Goal: Information Seeking & Learning: Compare options

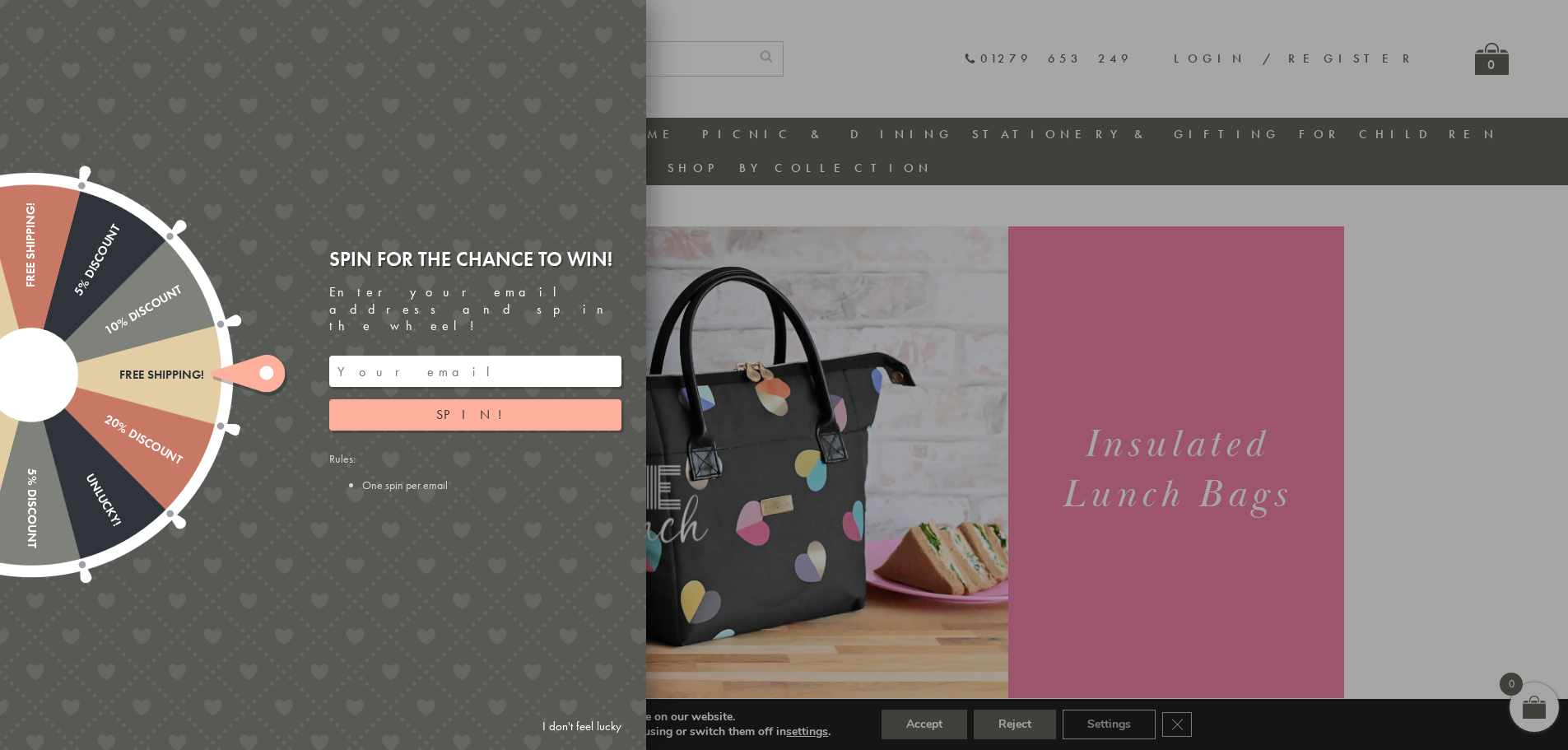
click at [920, 718] on div at bounding box center [784, 375] width 1568 height 750
click at [430, 399] on button "Spin!" at bounding box center [475, 415] width 292 height 31
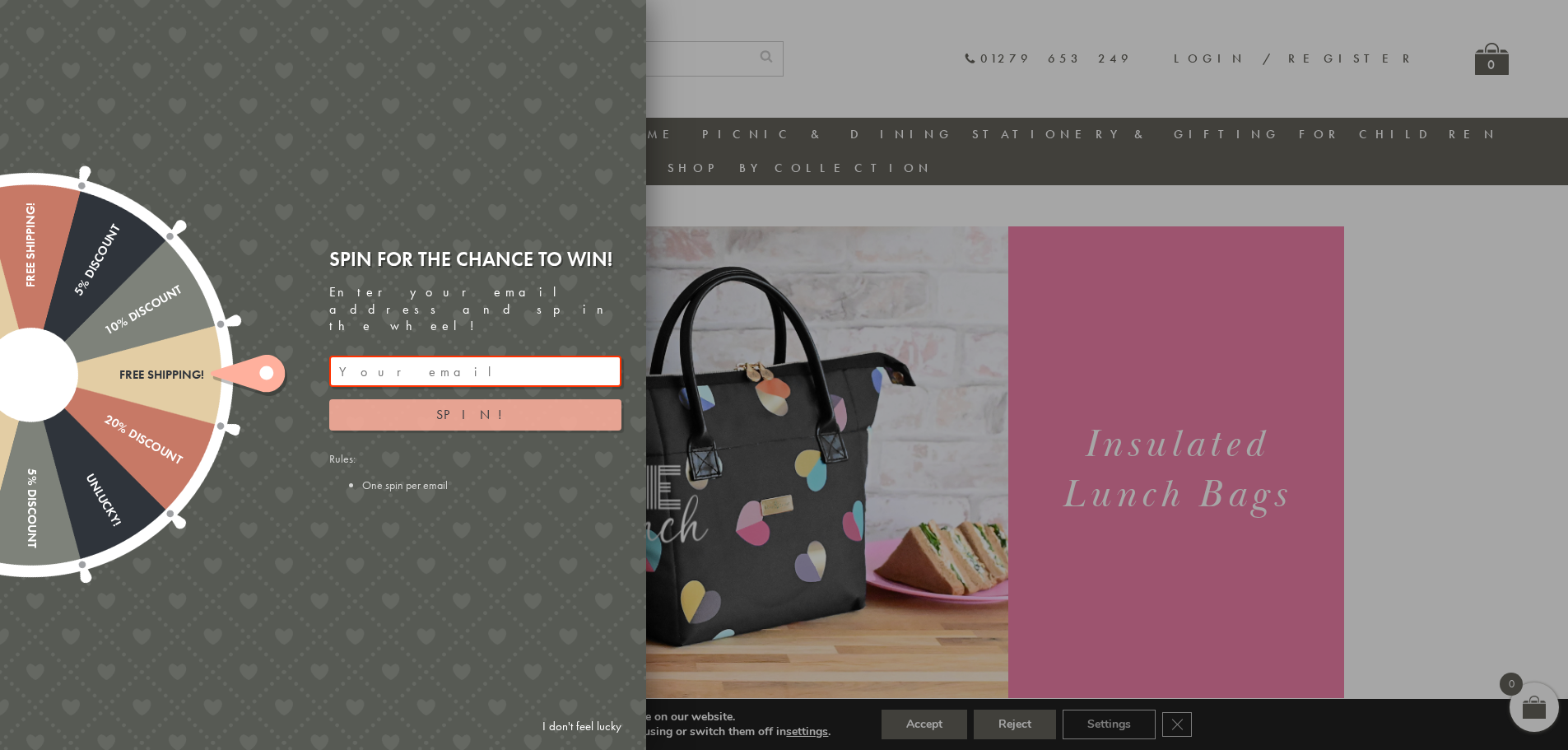
click at [428, 399] on button "Spin!" at bounding box center [475, 415] width 292 height 31
click at [577, 727] on link "I don't feel lucky" at bounding box center [582, 726] width 96 height 31
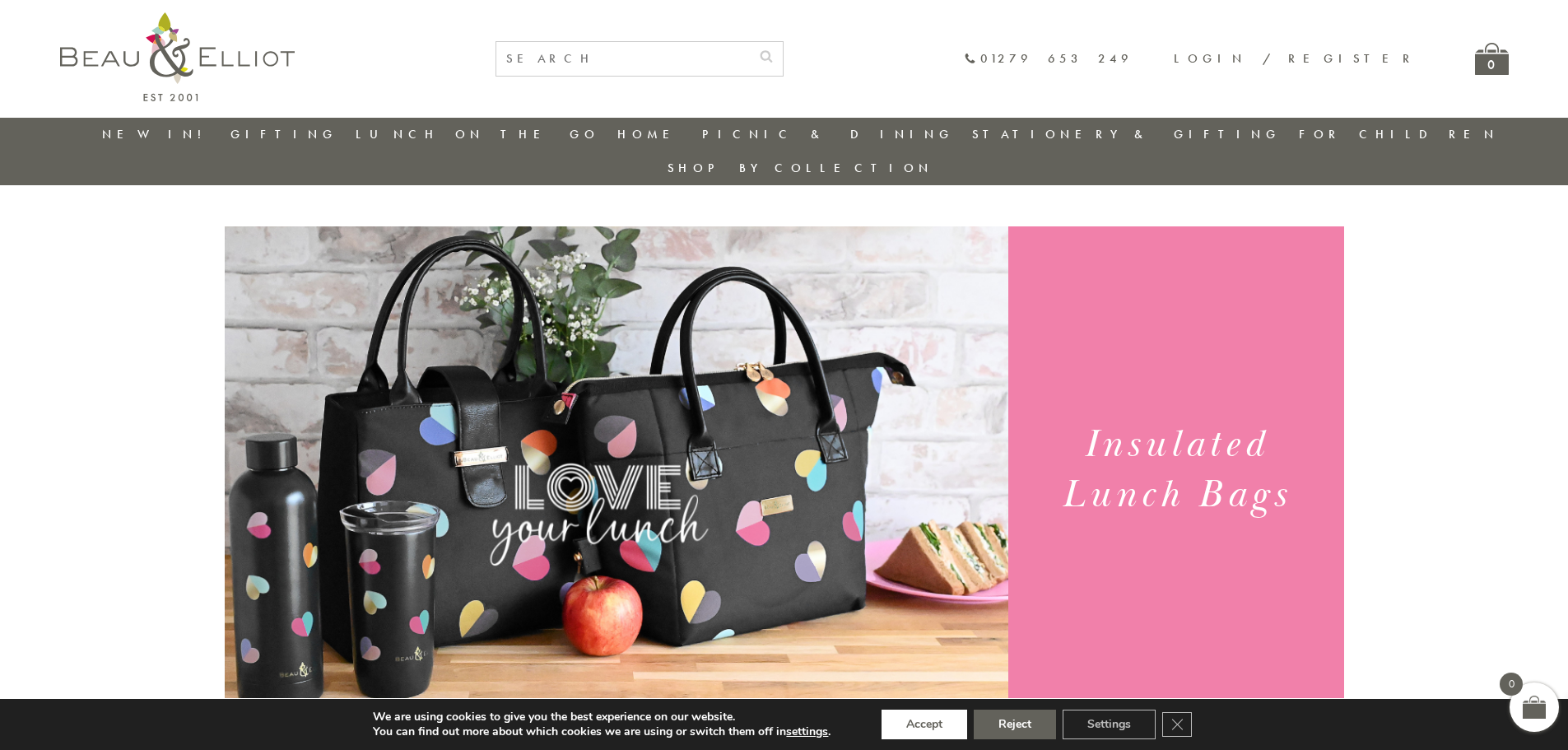
click at [923, 720] on button "Accept" at bounding box center [925, 724] width 86 height 30
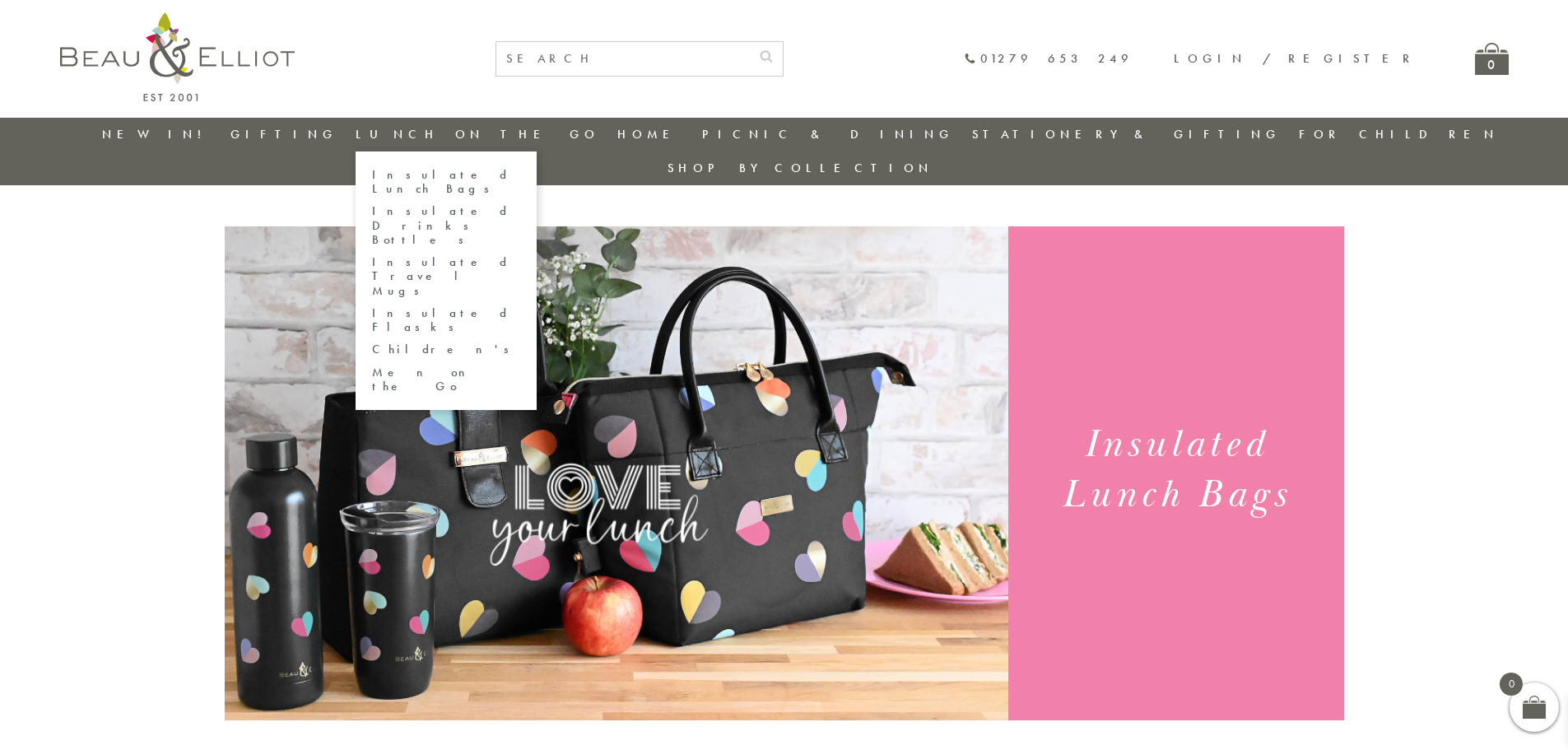
click at [498, 366] on link "Men on the Go" at bounding box center [446, 380] width 148 height 29
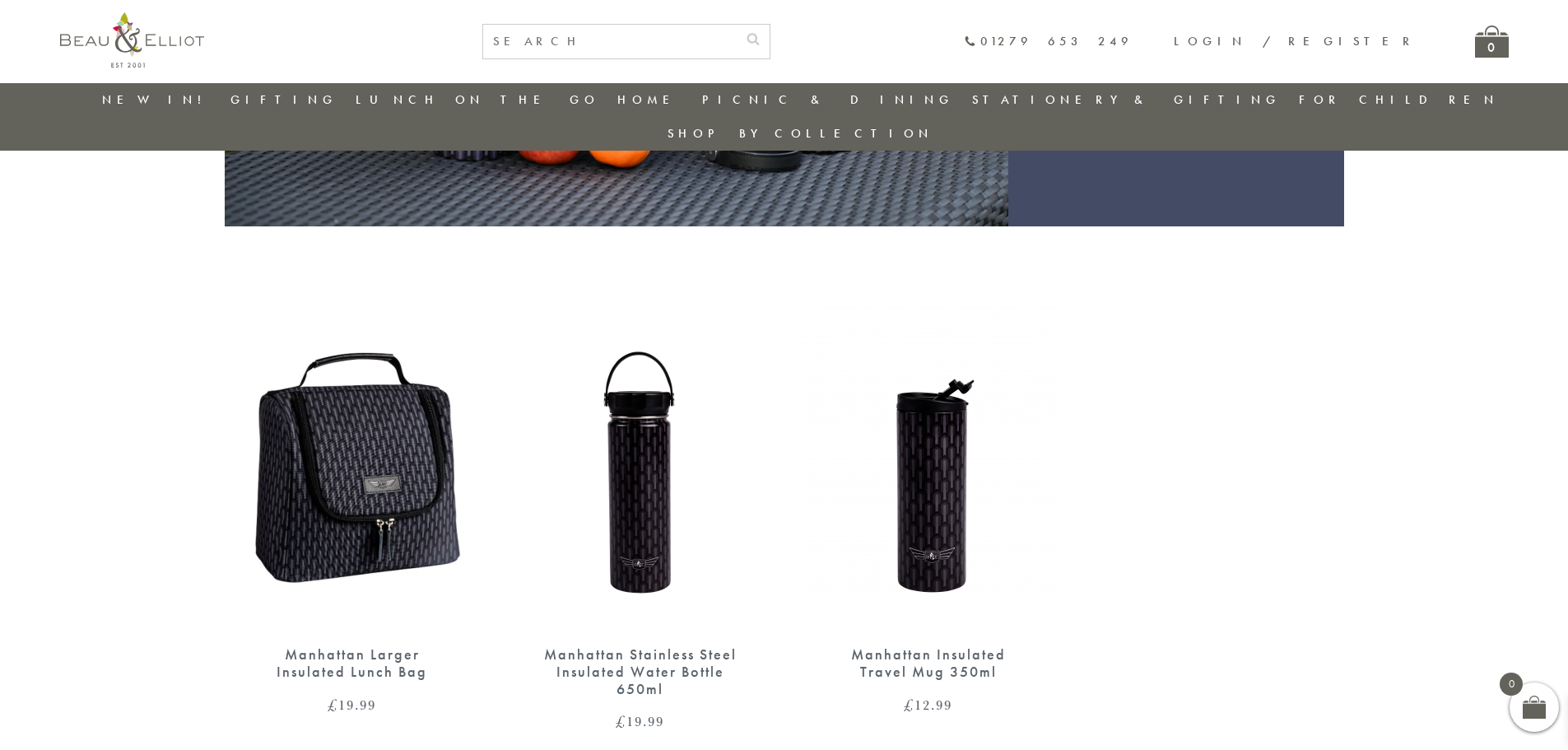
scroll to position [130, 0]
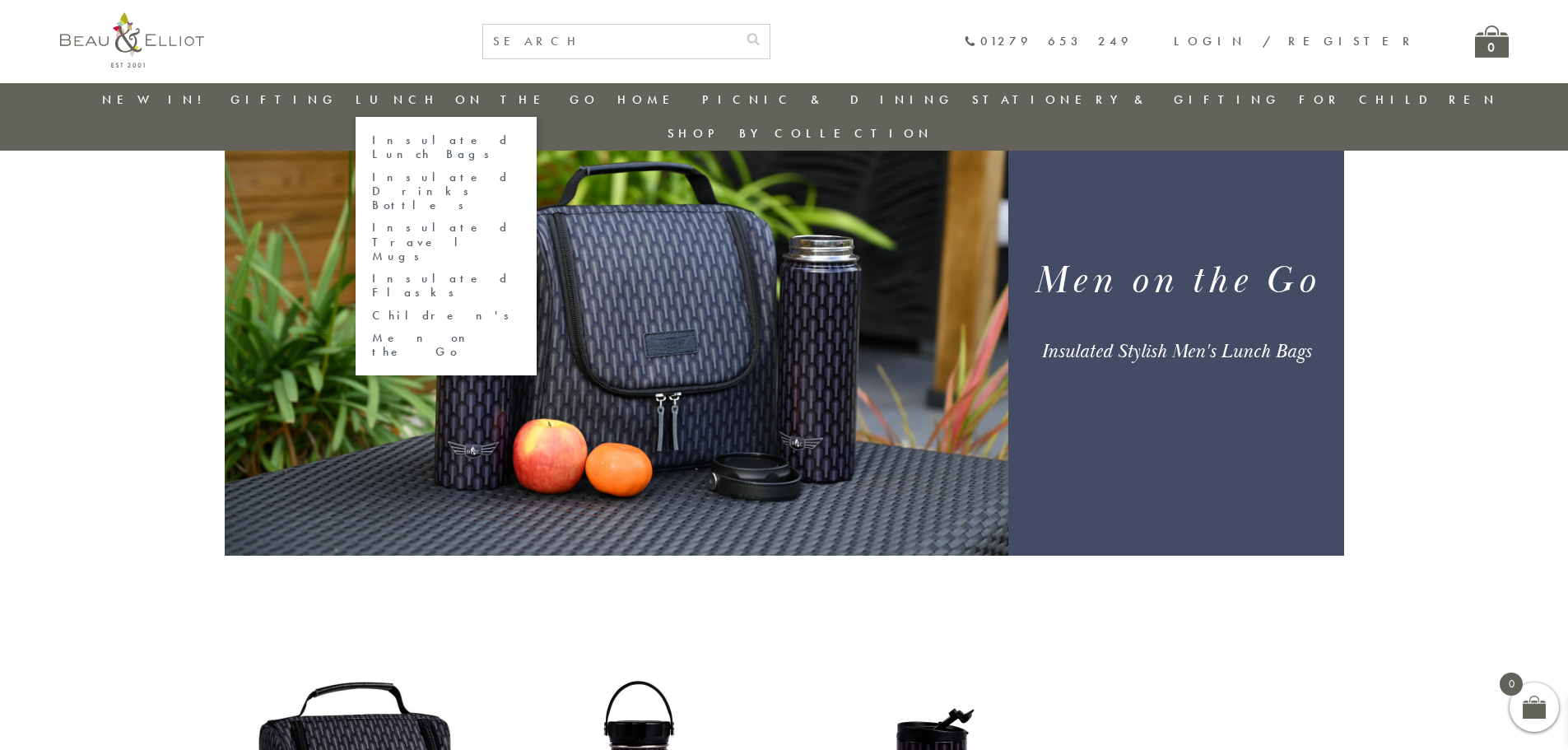
click at [454, 137] on link "Insulated Lunch Bags" at bounding box center [446, 148] width 148 height 29
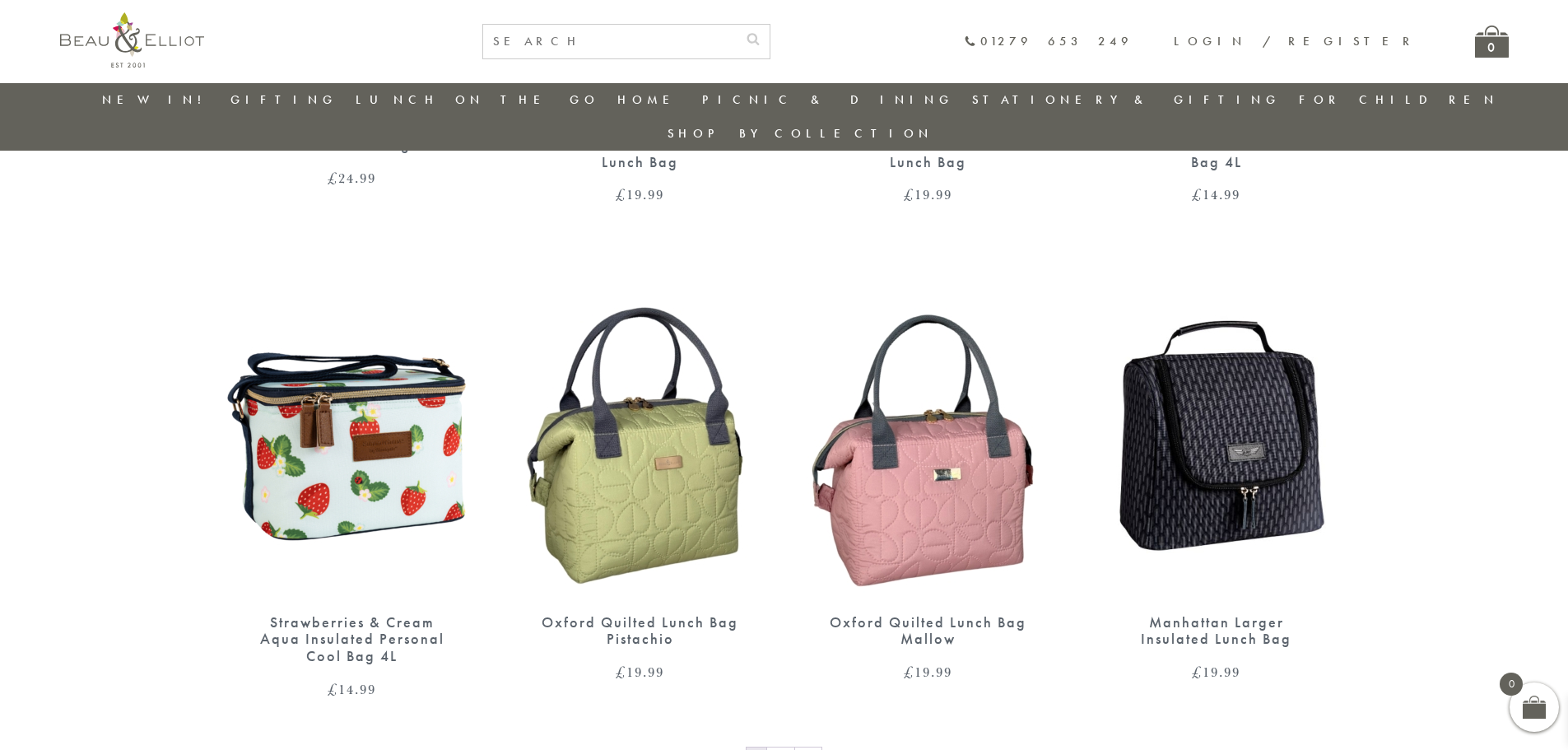
scroll to position [2682, 0]
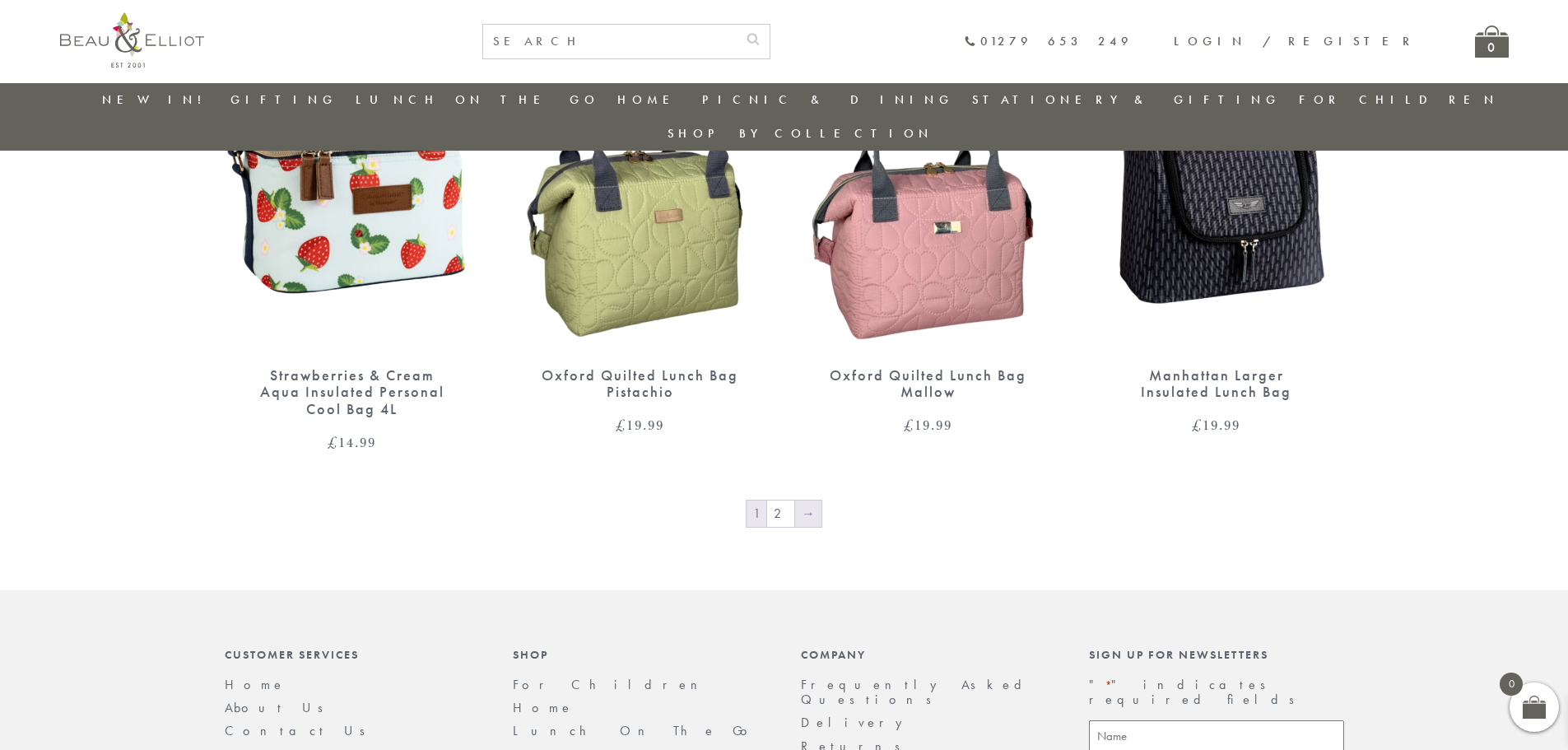
click at [798, 501] on link "→" at bounding box center [808, 514] width 26 height 26
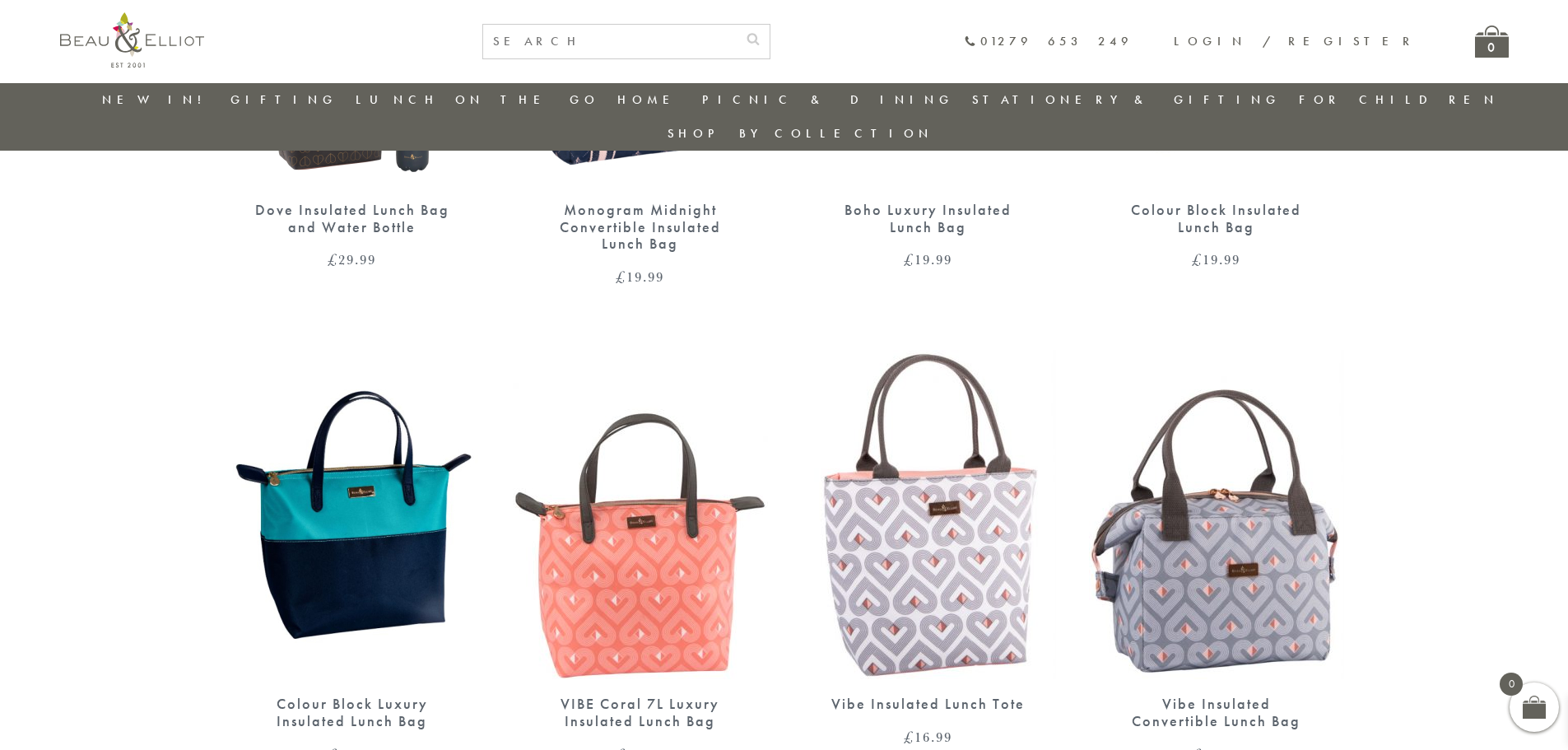
scroll to position [2024, 0]
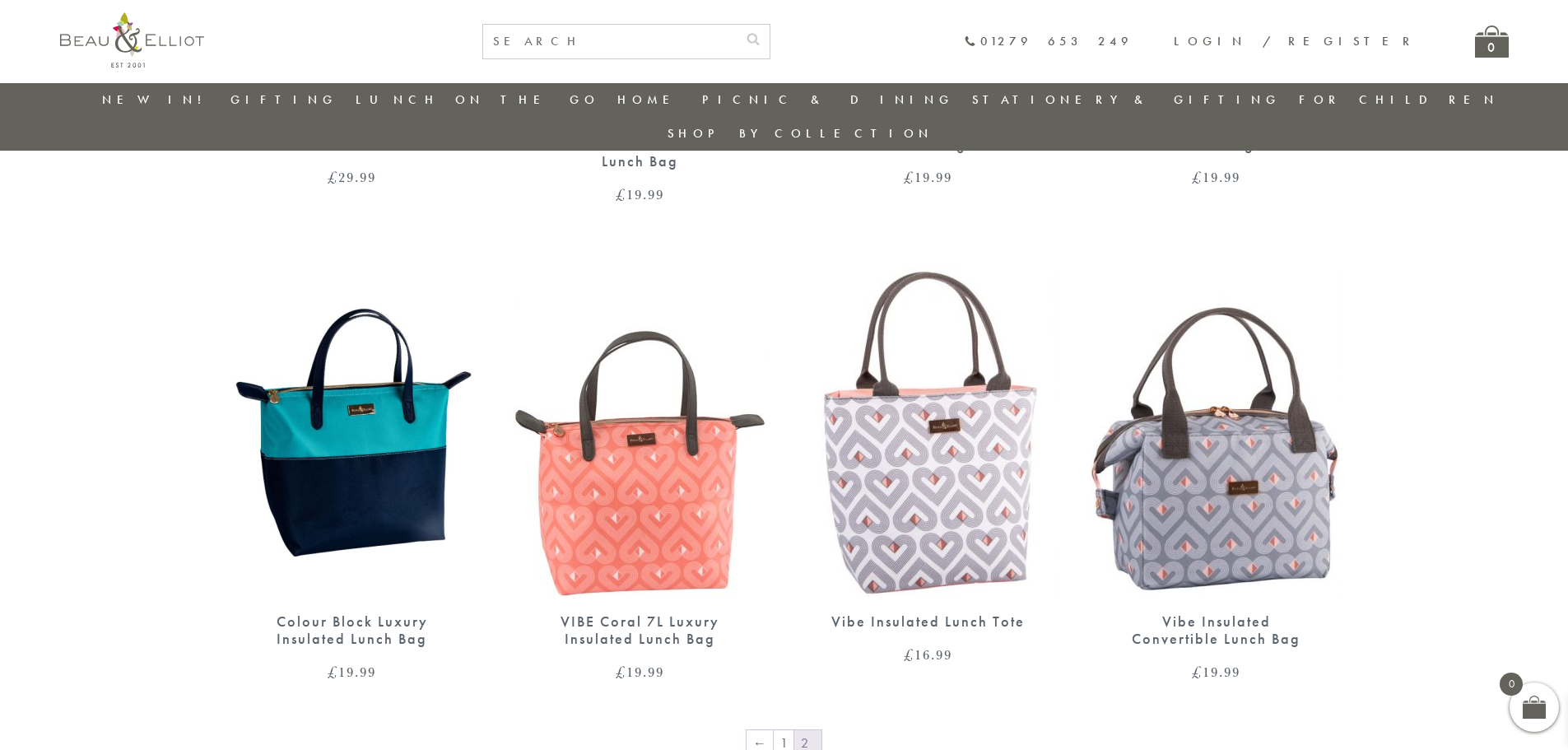
click at [897, 455] on img at bounding box center [928, 432] width 255 height 329
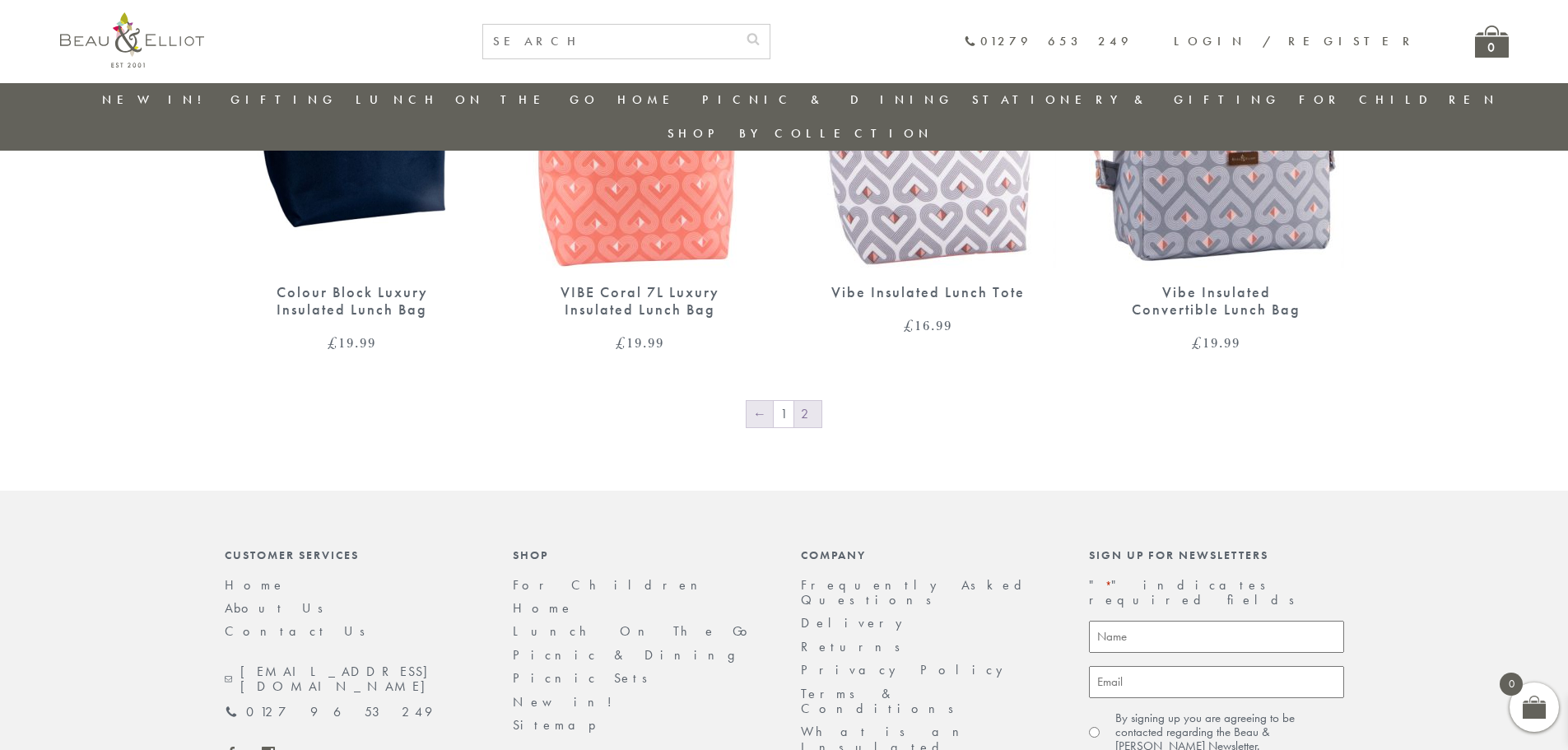
click at [758, 401] on link "←" at bounding box center [760, 414] width 26 height 26
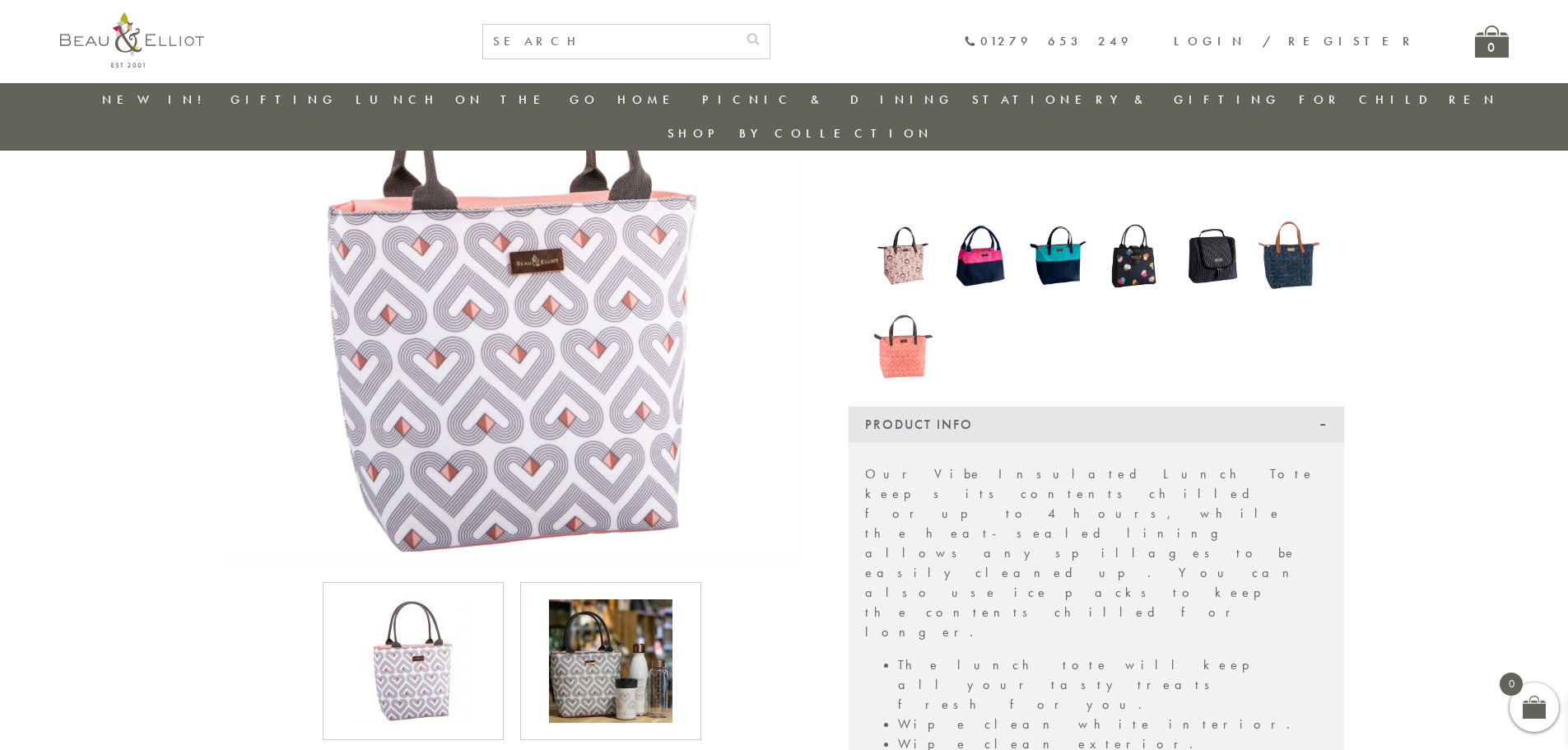
scroll to position [211, 0]
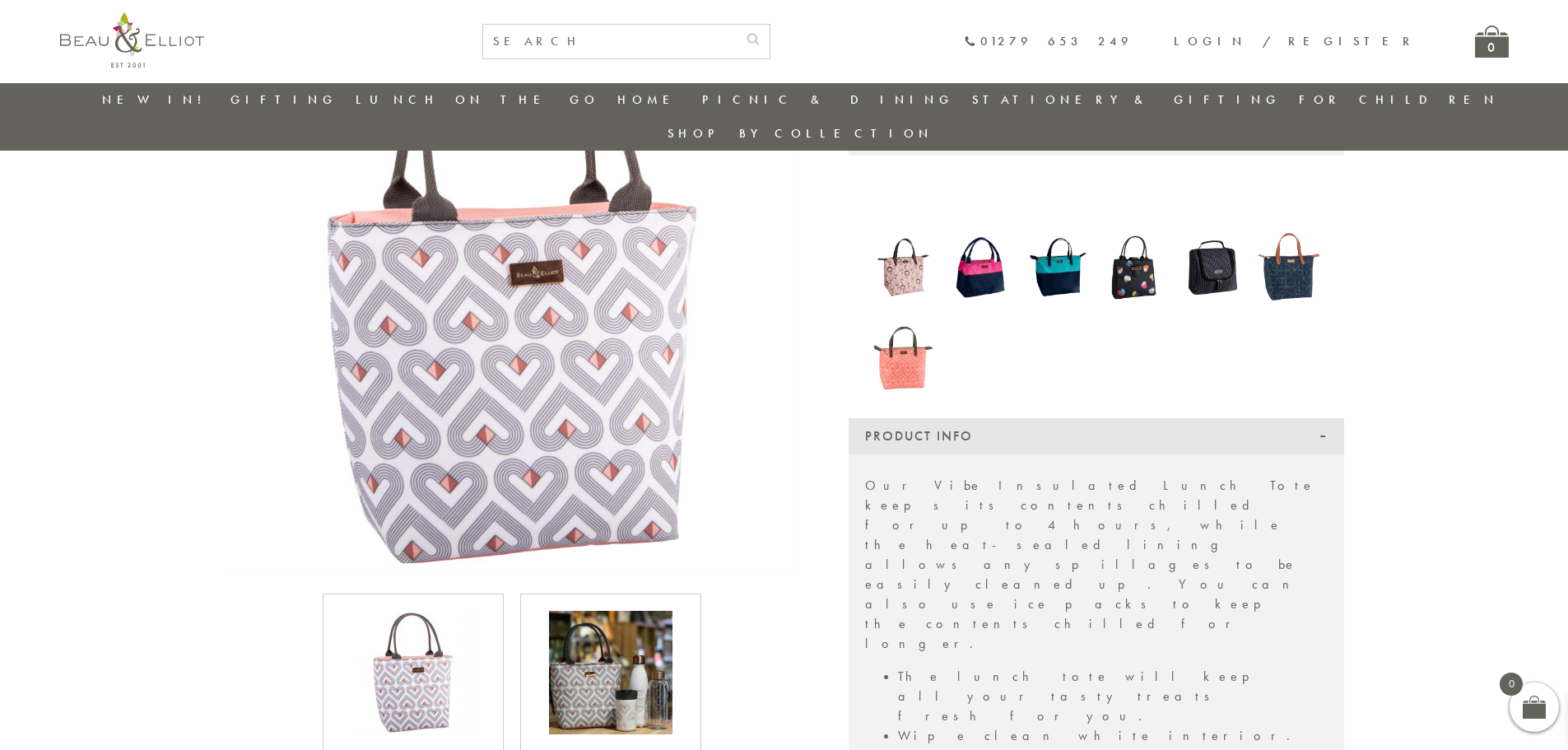
click at [611, 632] on img at bounding box center [611, 672] width 124 height 124
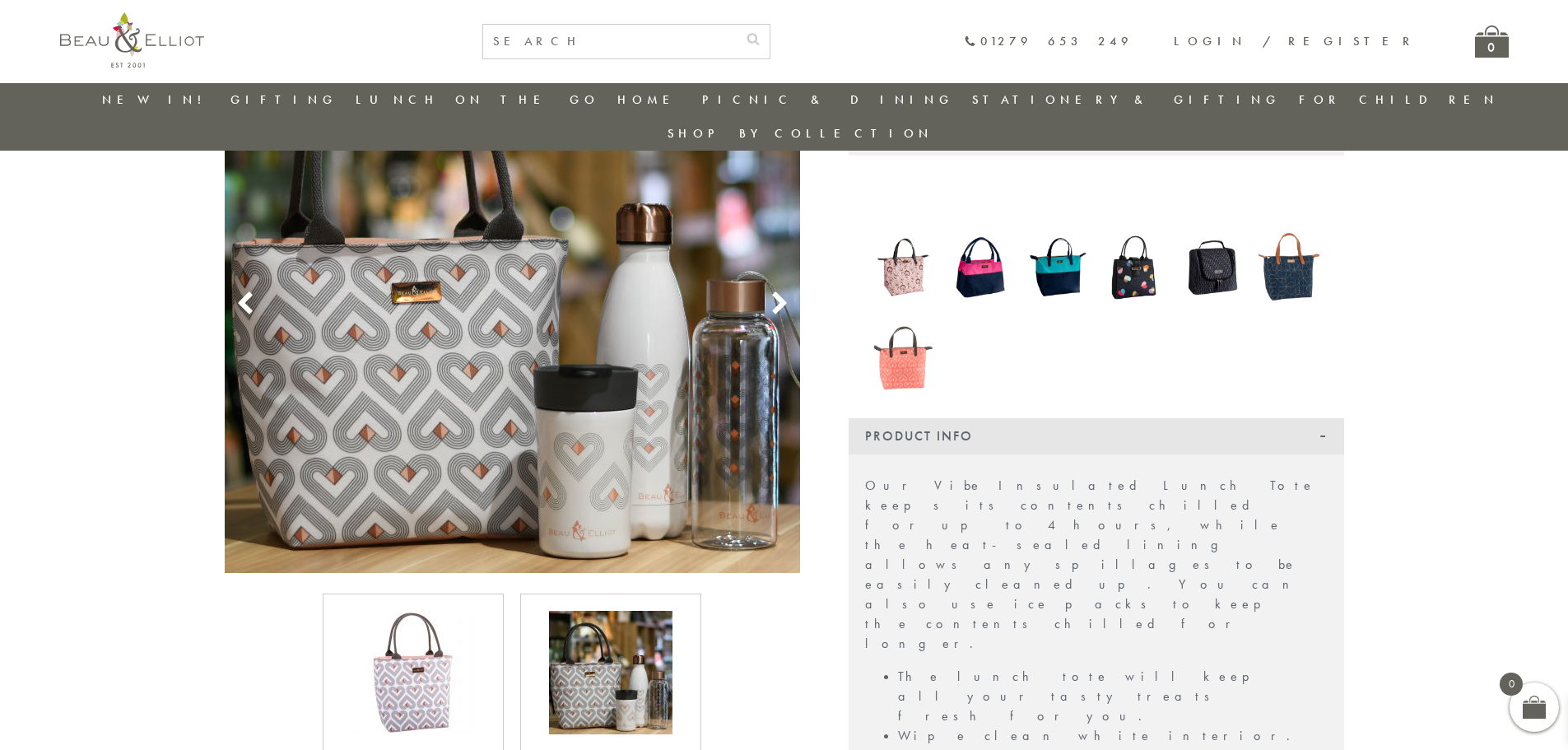
click at [450, 635] on img at bounding box center [413, 672] width 124 height 124
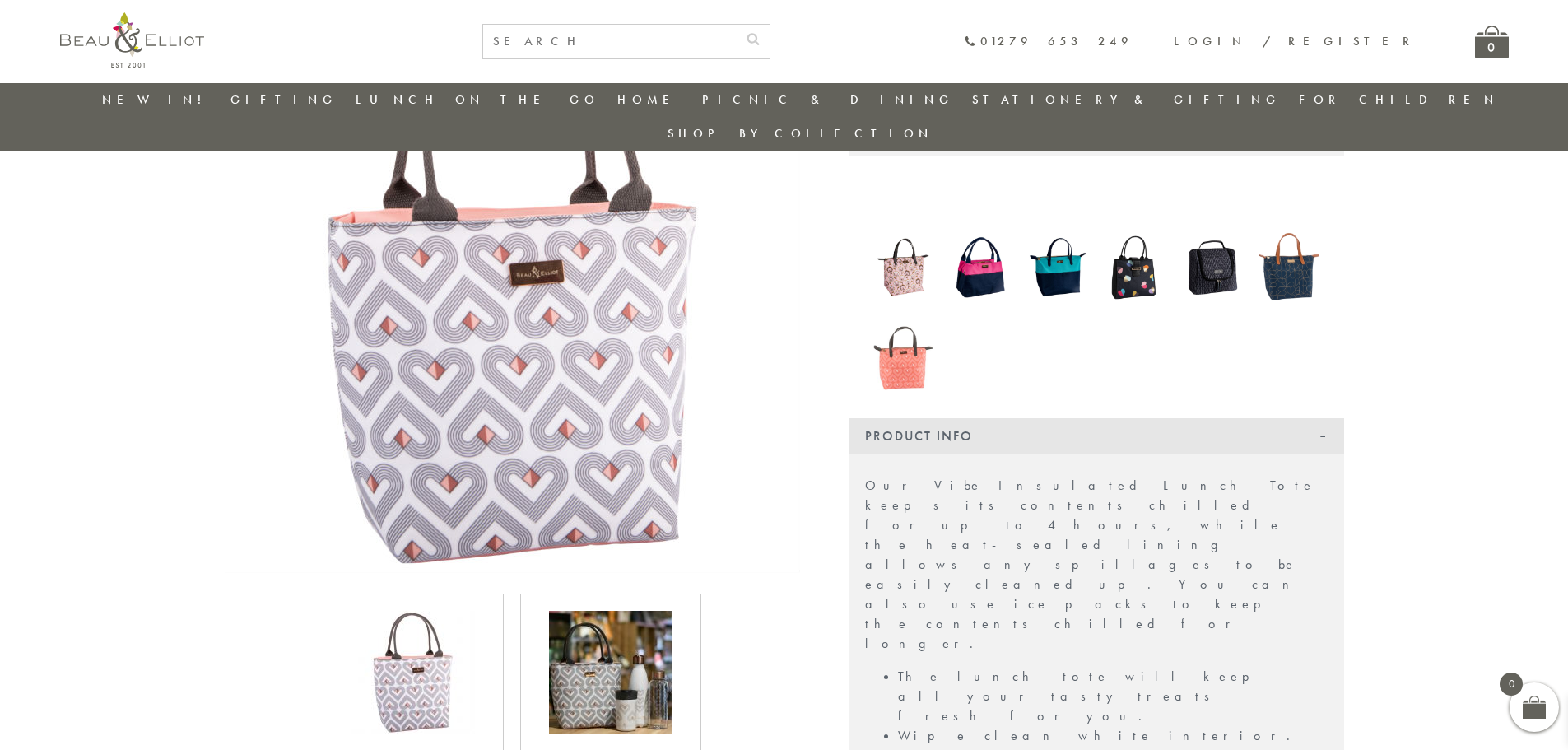
scroll to position [130, 0]
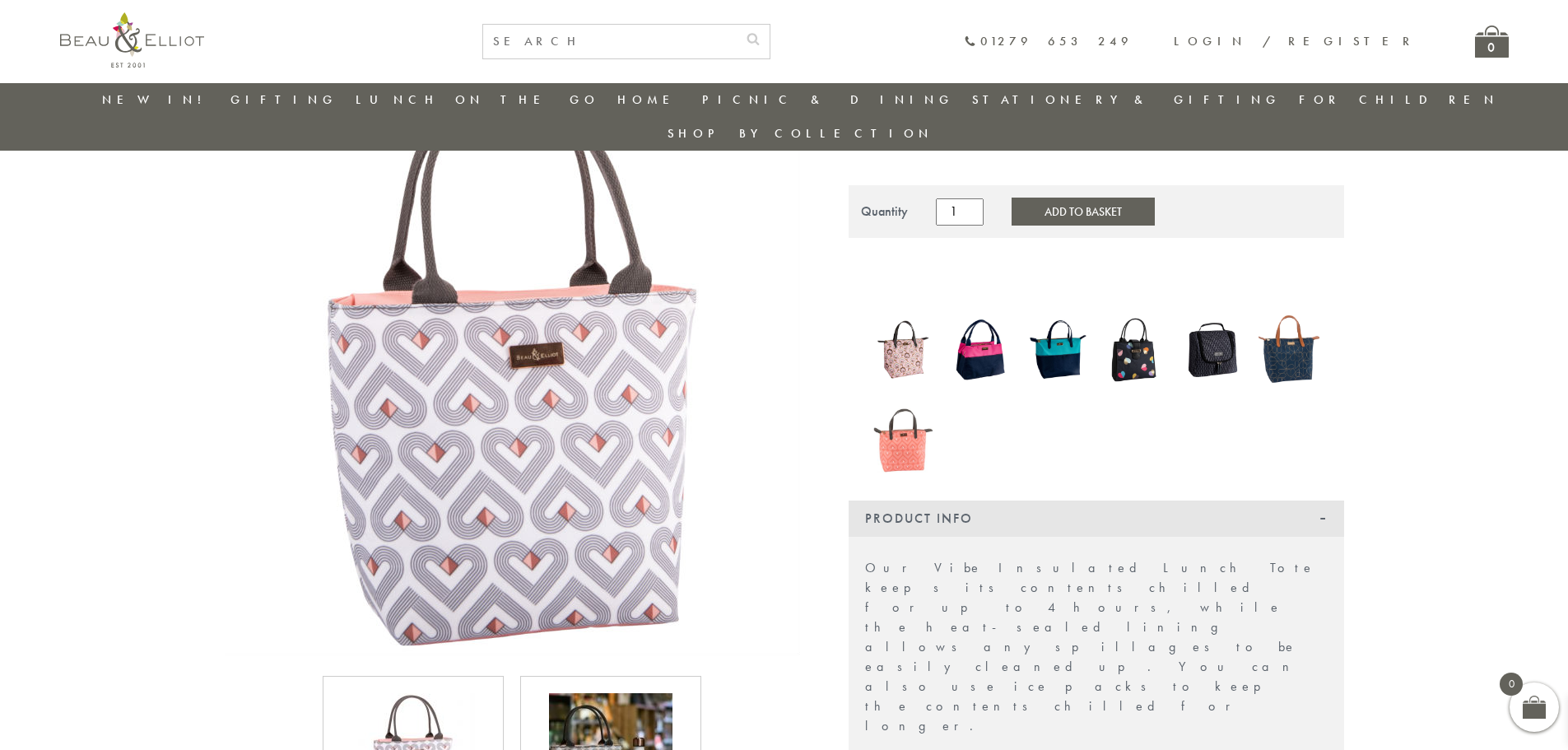
click at [911, 310] on img at bounding box center [904, 350] width 61 height 79
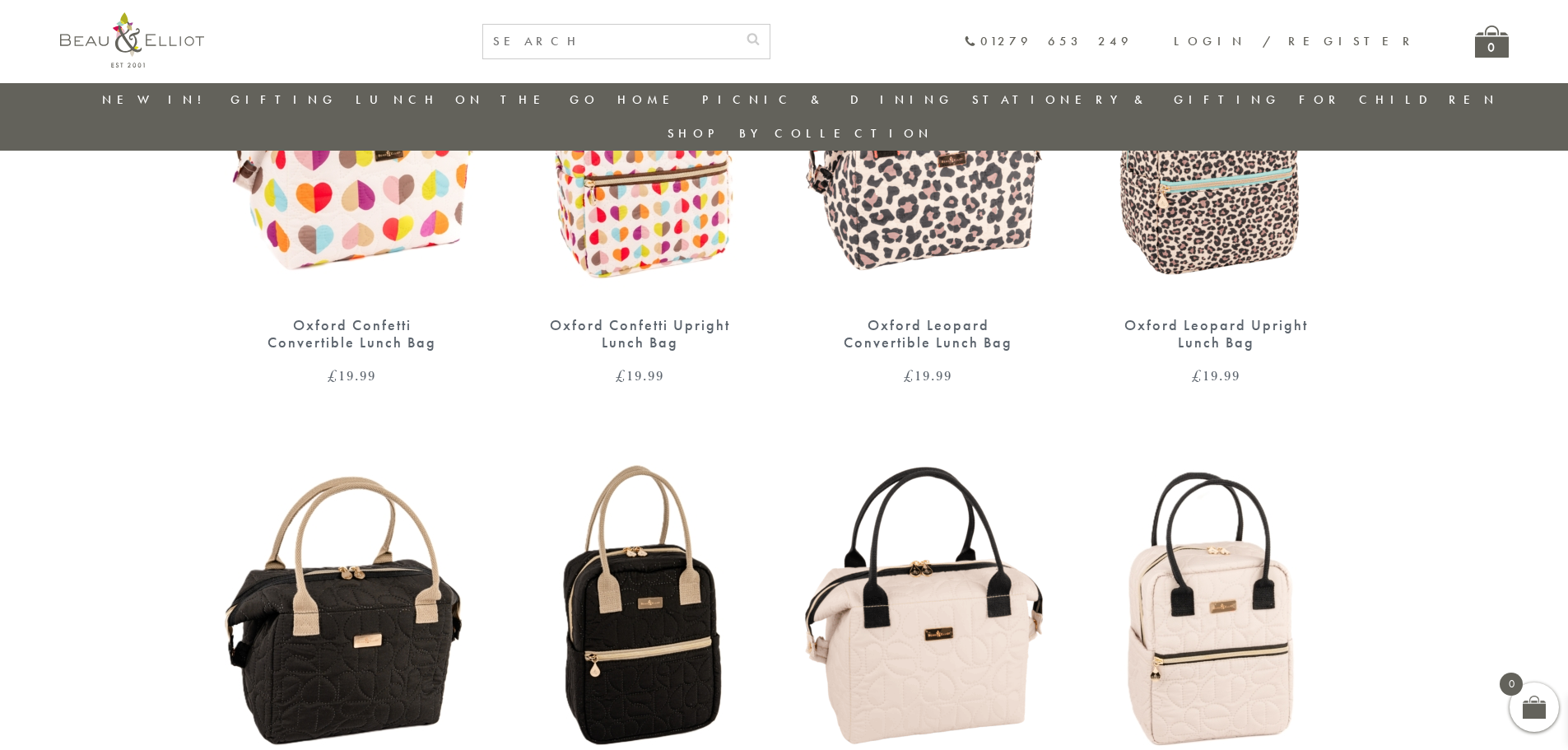
scroll to position [954, 0]
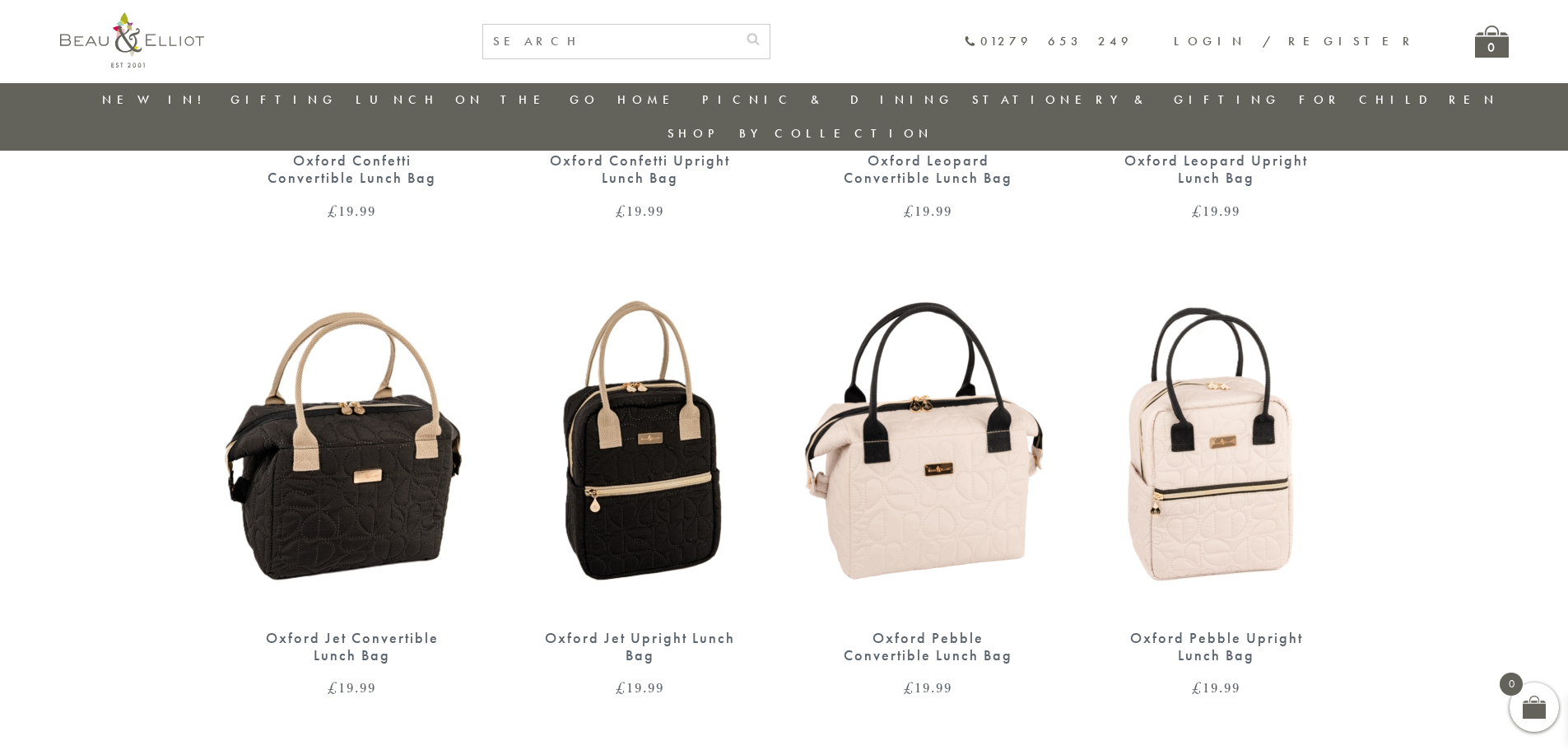
click at [630, 432] on img at bounding box center [640, 448] width 255 height 329
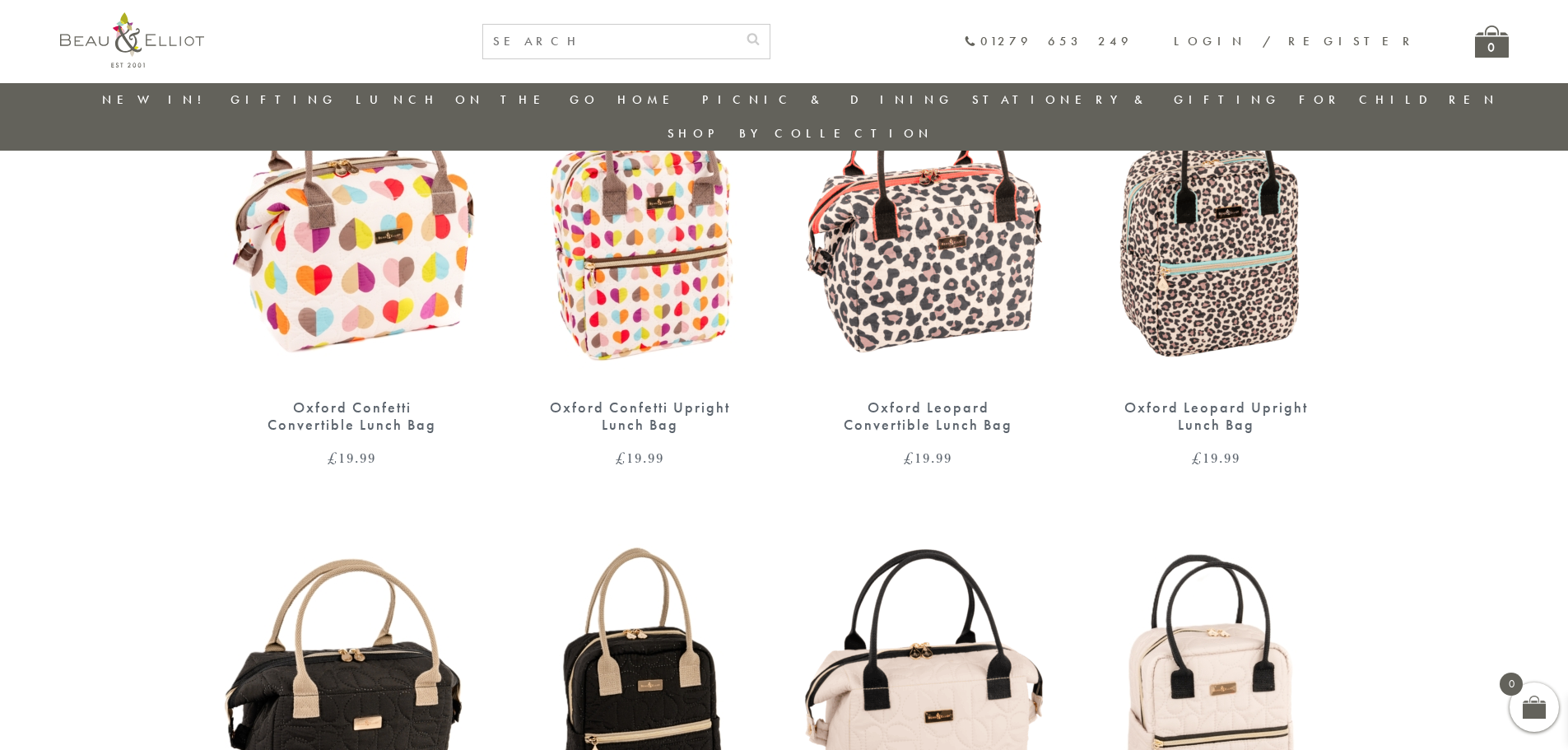
scroll to position [624, 0]
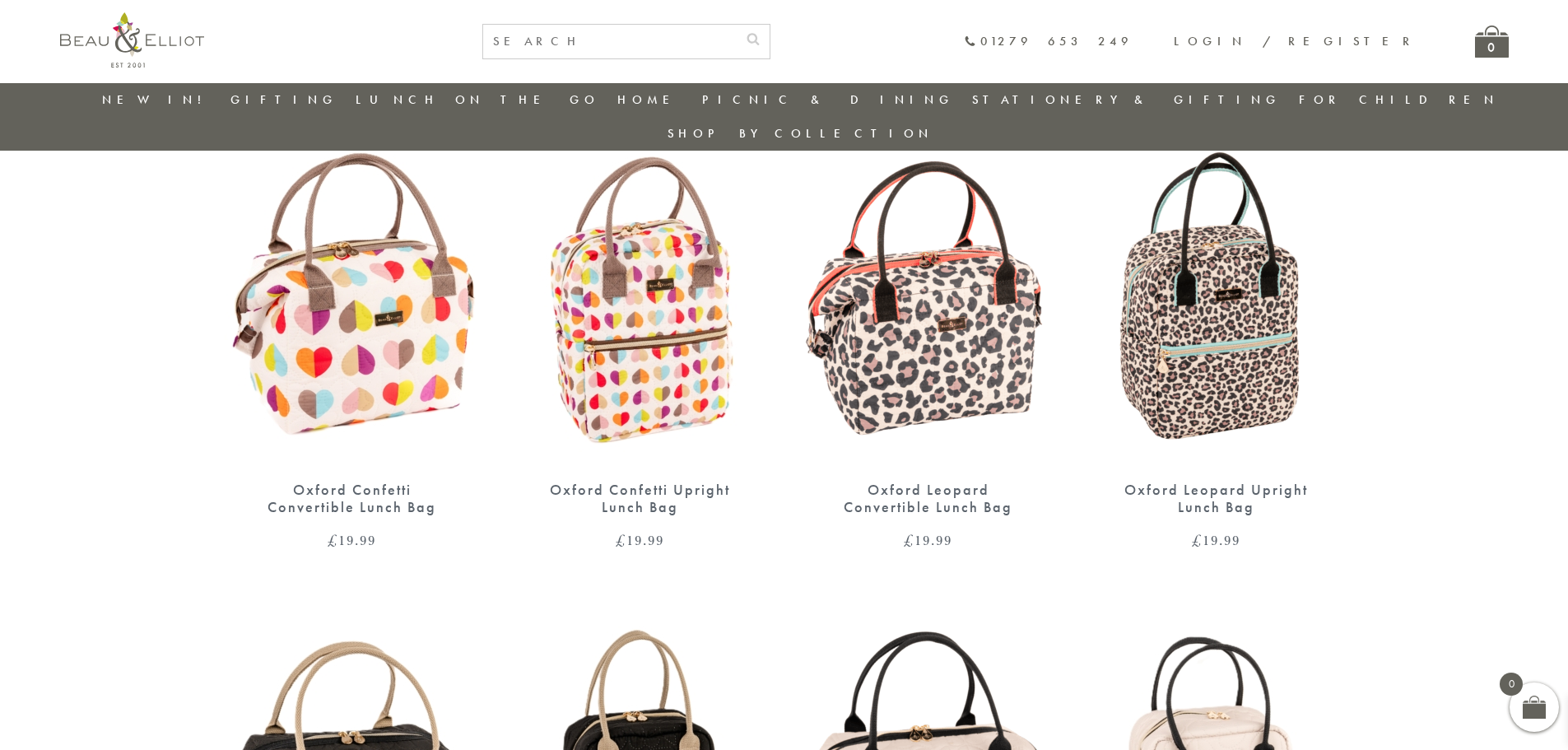
click at [1202, 312] on img at bounding box center [1216, 300] width 255 height 329
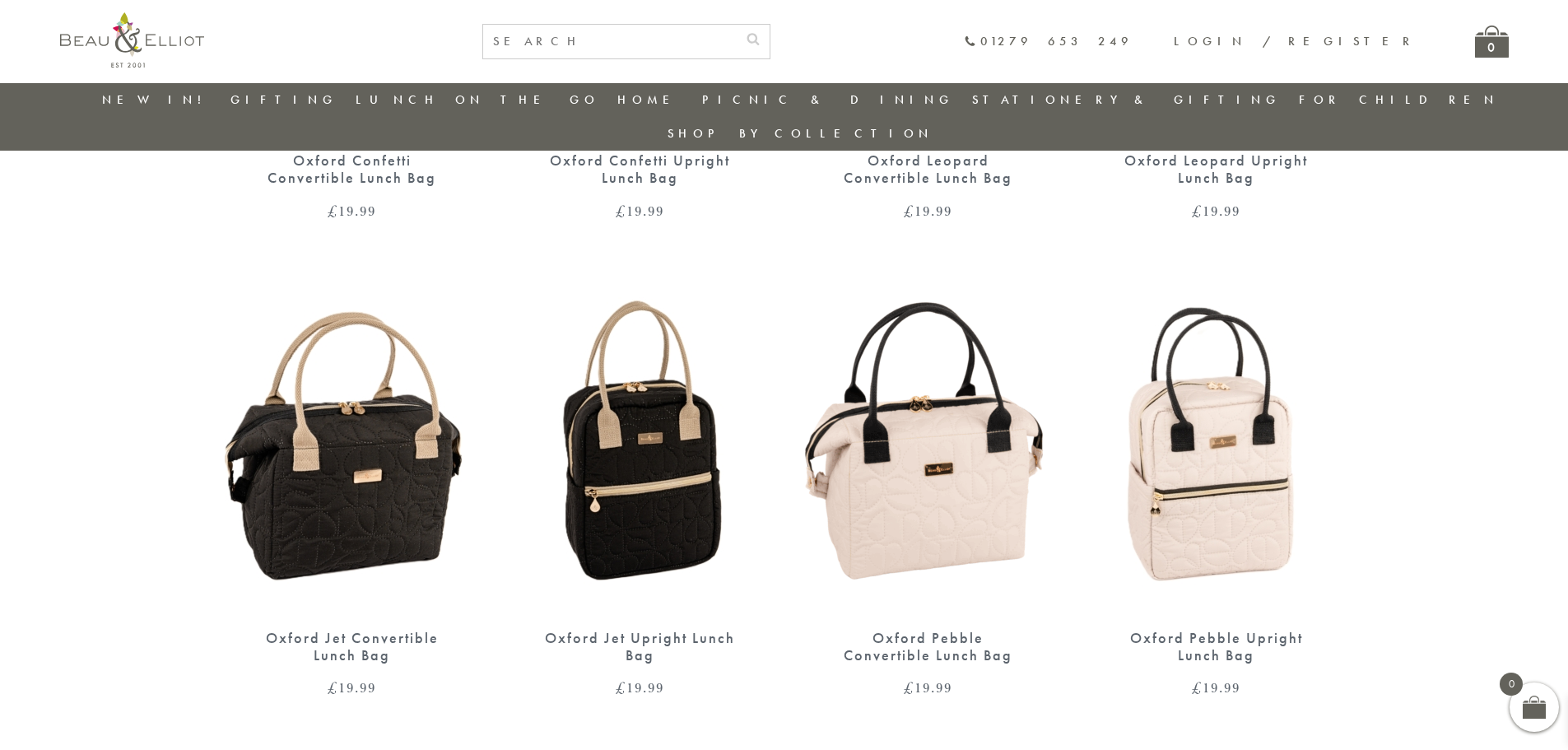
scroll to position [1366, 0]
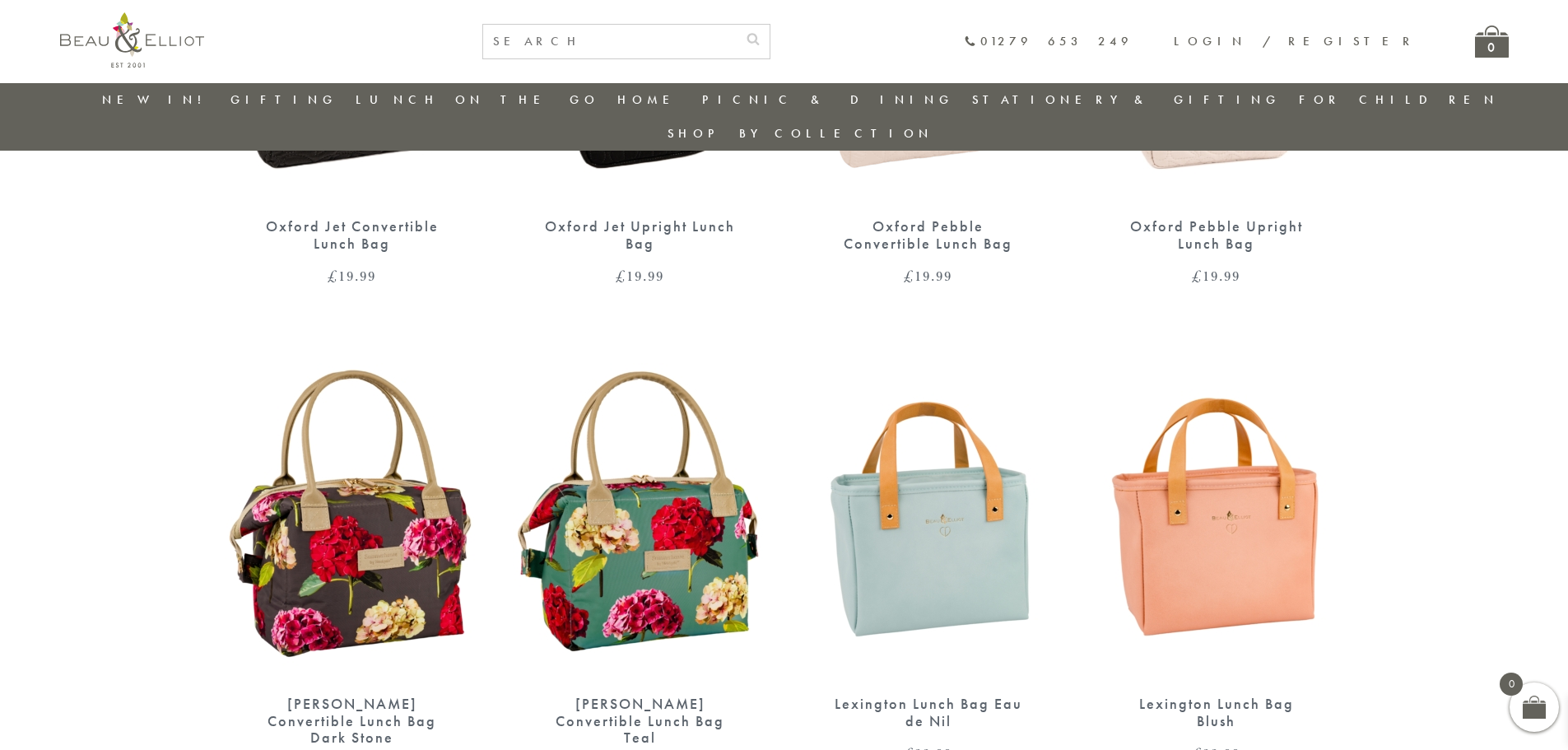
click at [378, 512] on img at bounding box center [351, 514] width 255 height 329
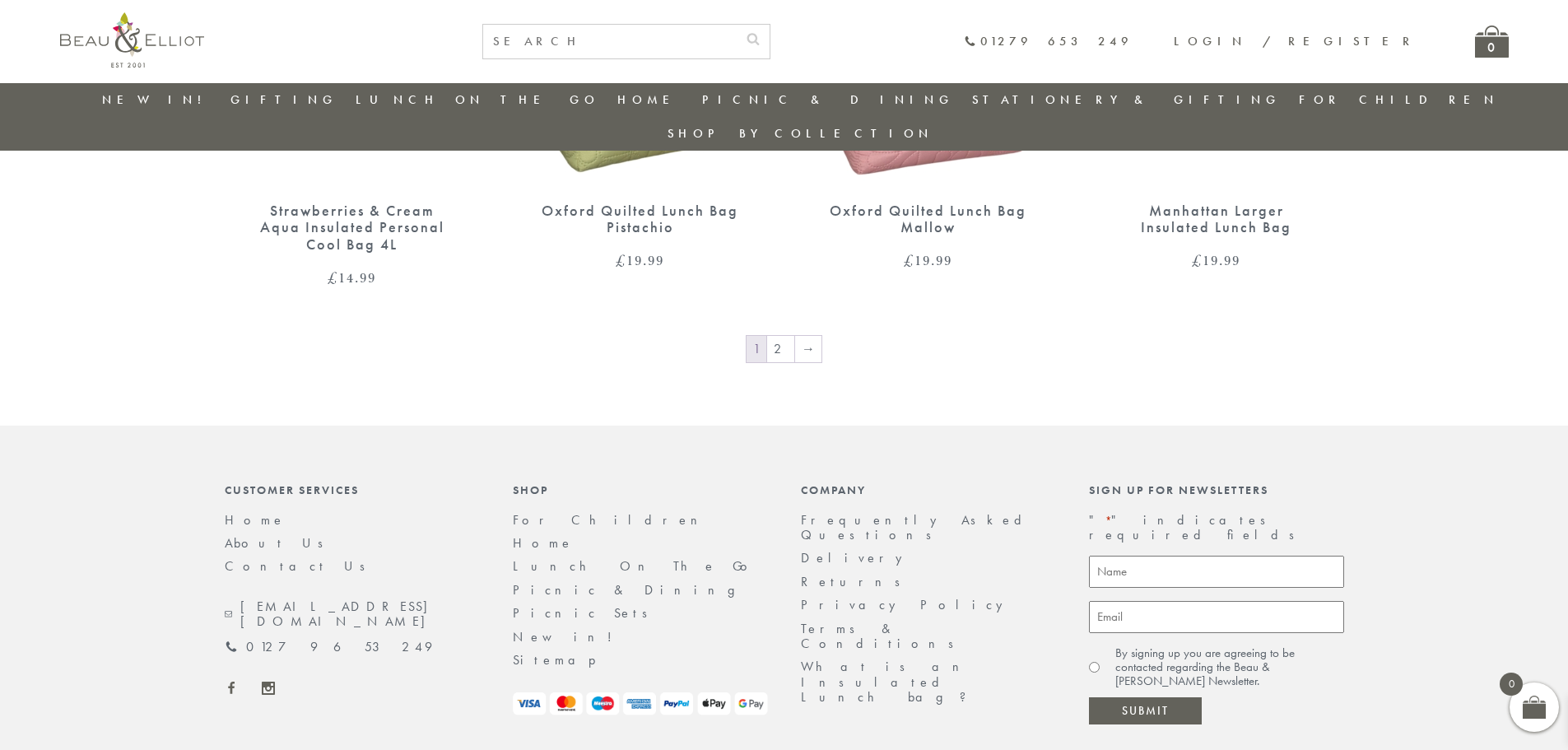
scroll to position [2518, 0]
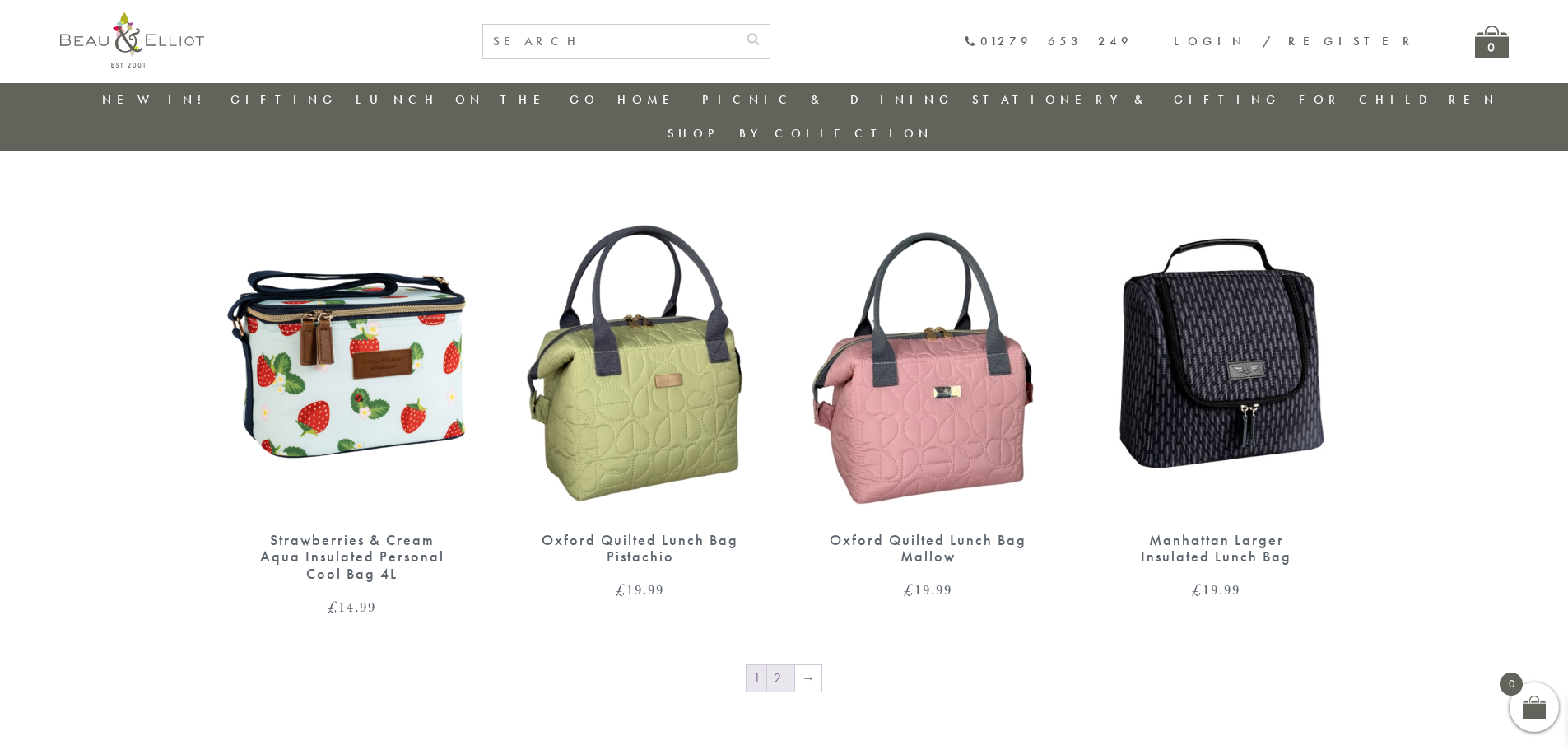
click at [789, 665] on link "2" at bounding box center [780, 678] width 27 height 26
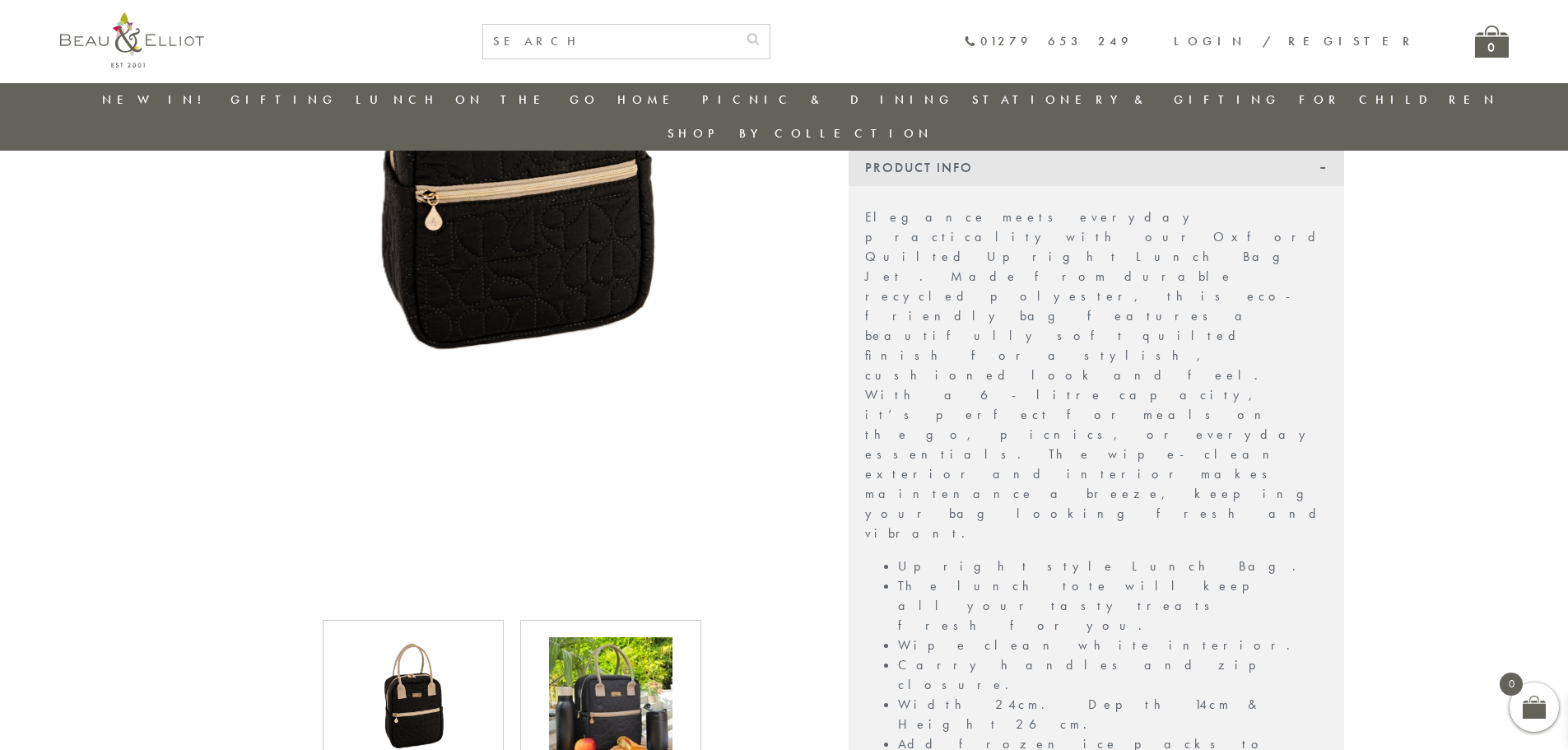
scroll to position [48, 0]
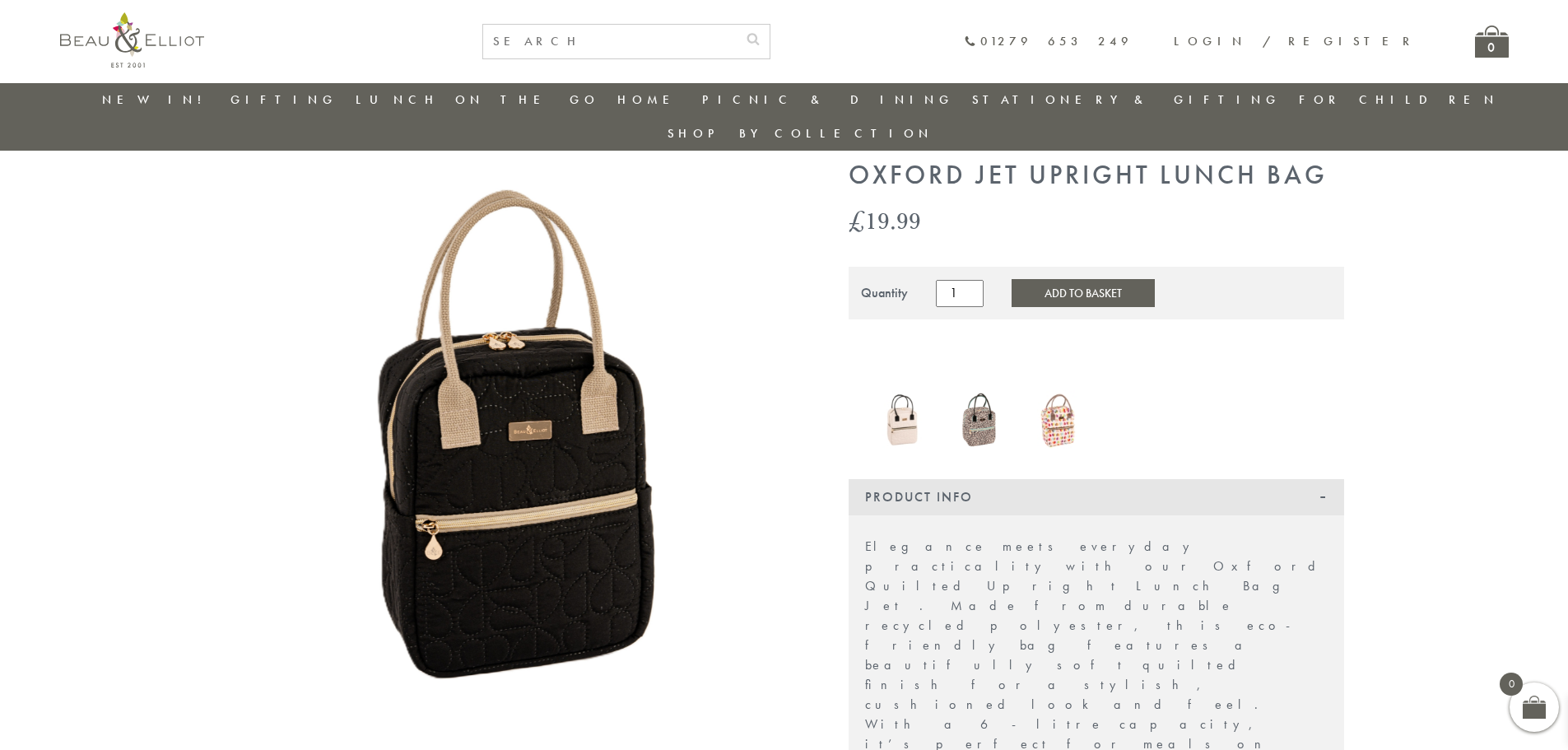
click at [539, 439] on img at bounding box center [512, 449] width 577 height 577
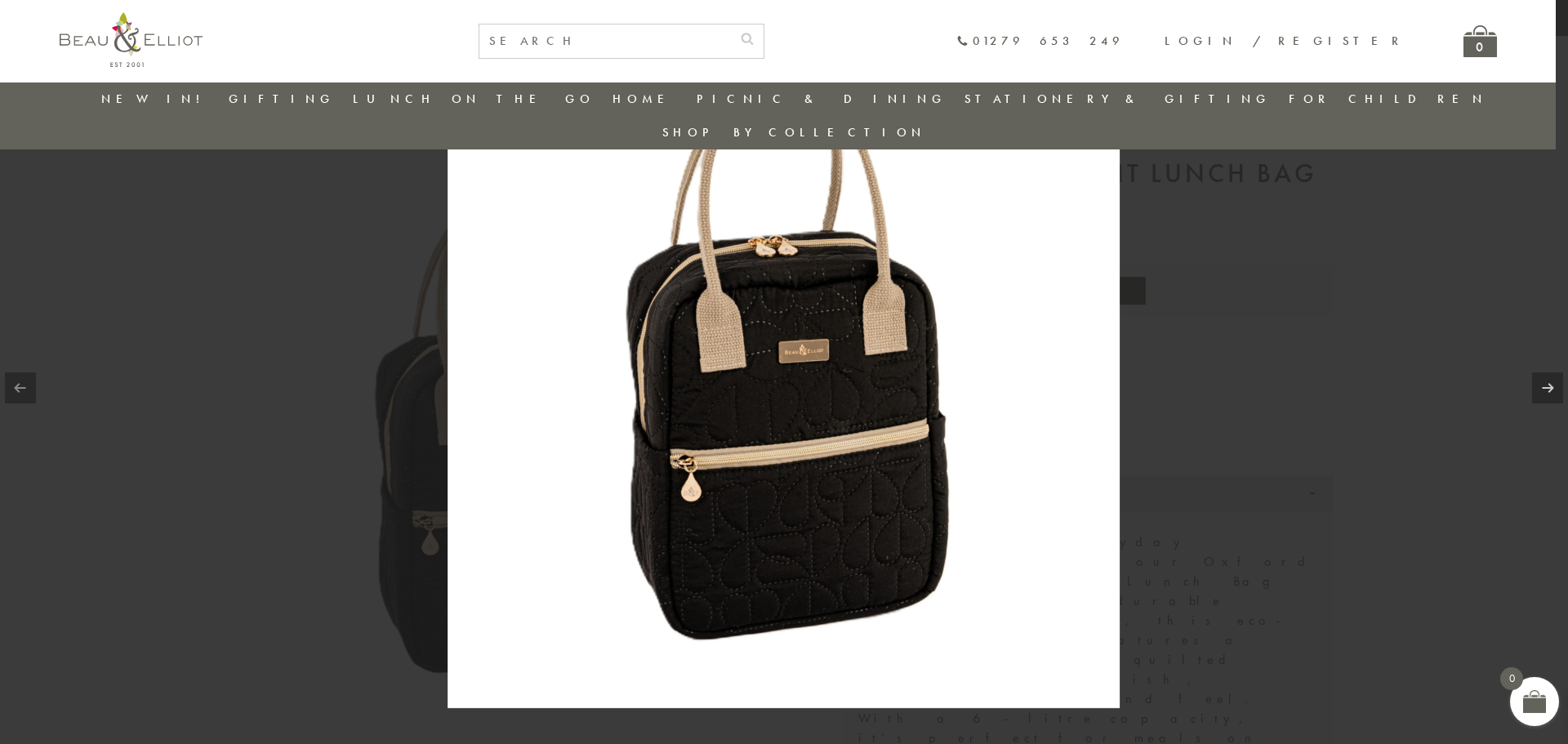
click at [837, 399] on img at bounding box center [783, 372] width 672 height 672
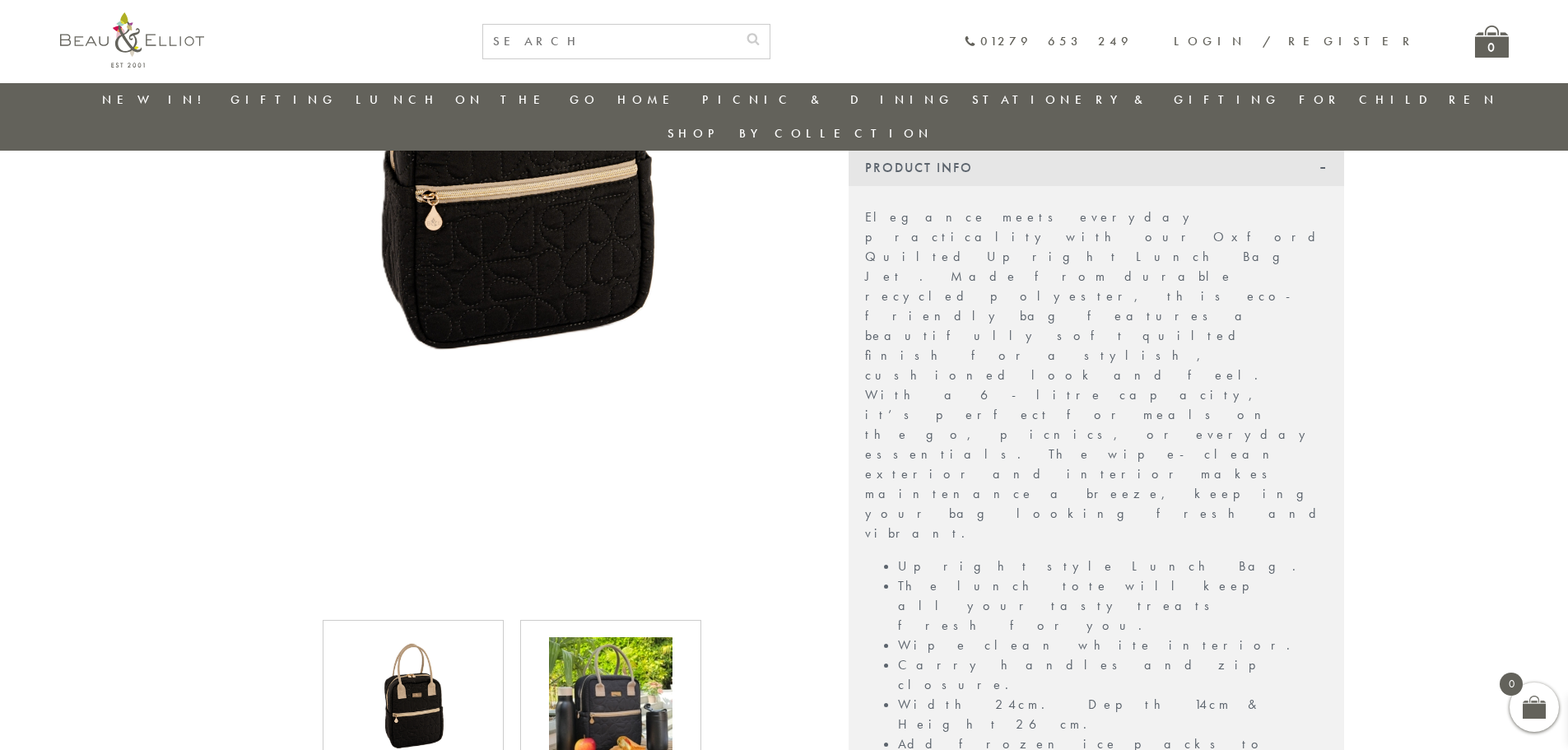
scroll to position [460, 0]
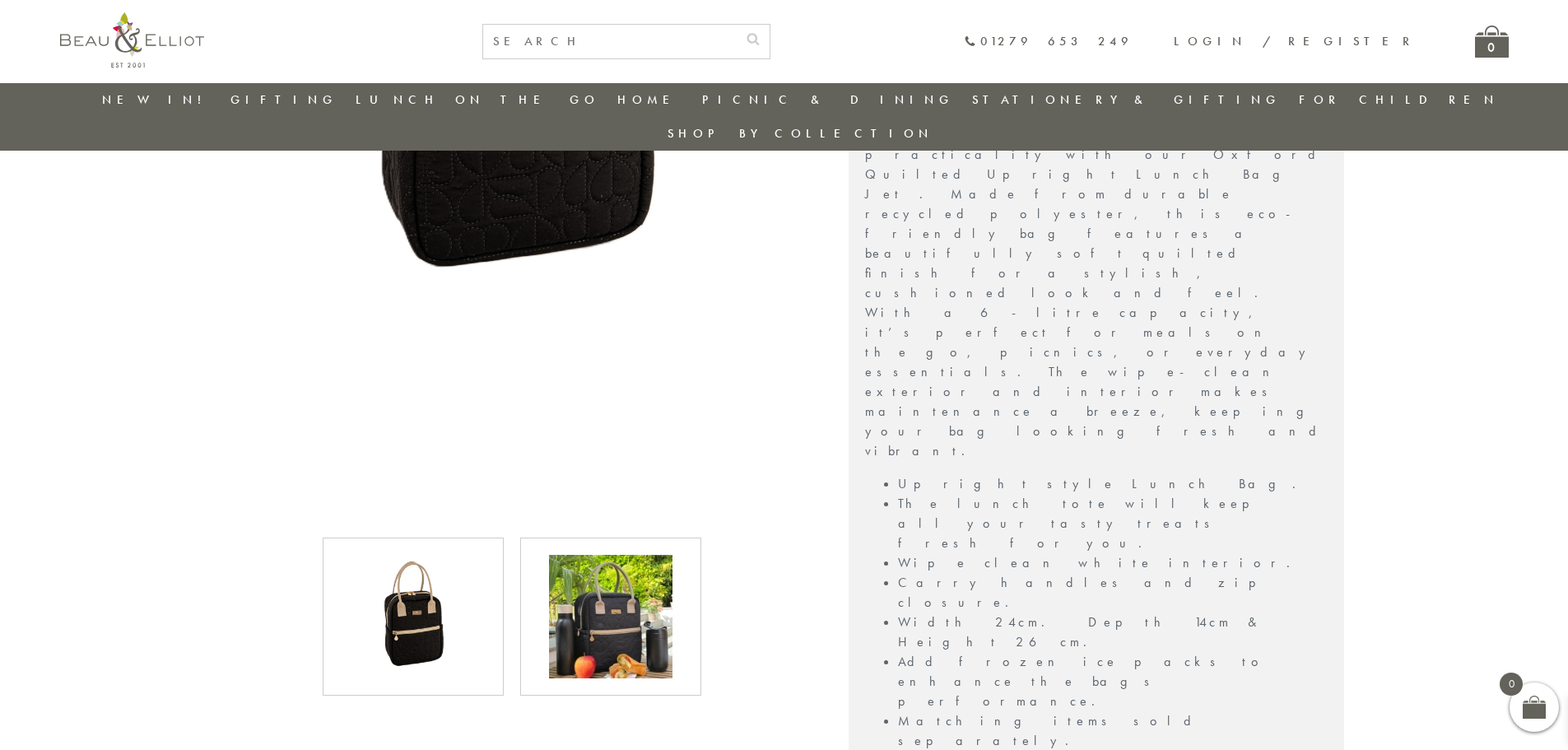
click at [601, 577] on img at bounding box center [611, 617] width 124 height 124
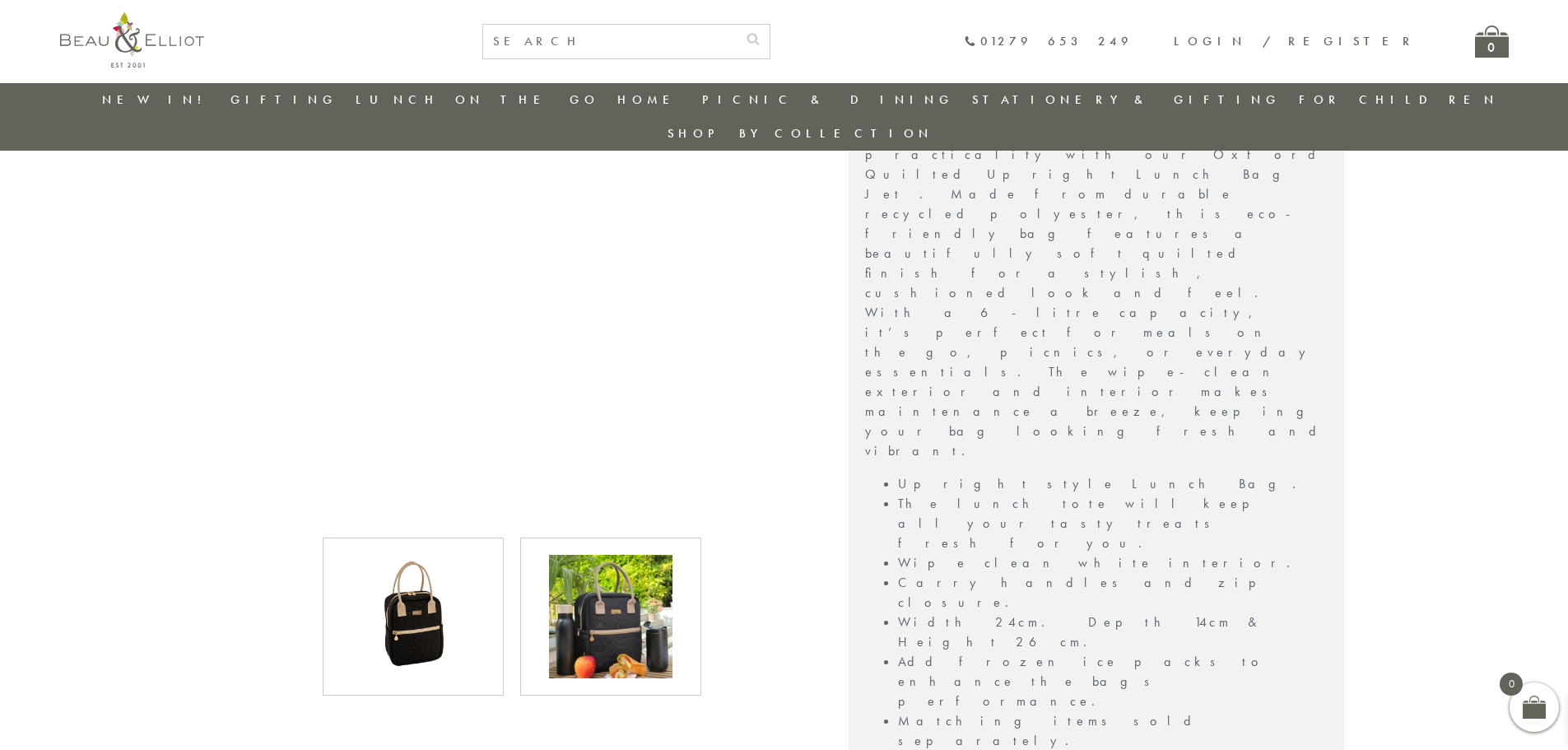
scroll to position [295, 0]
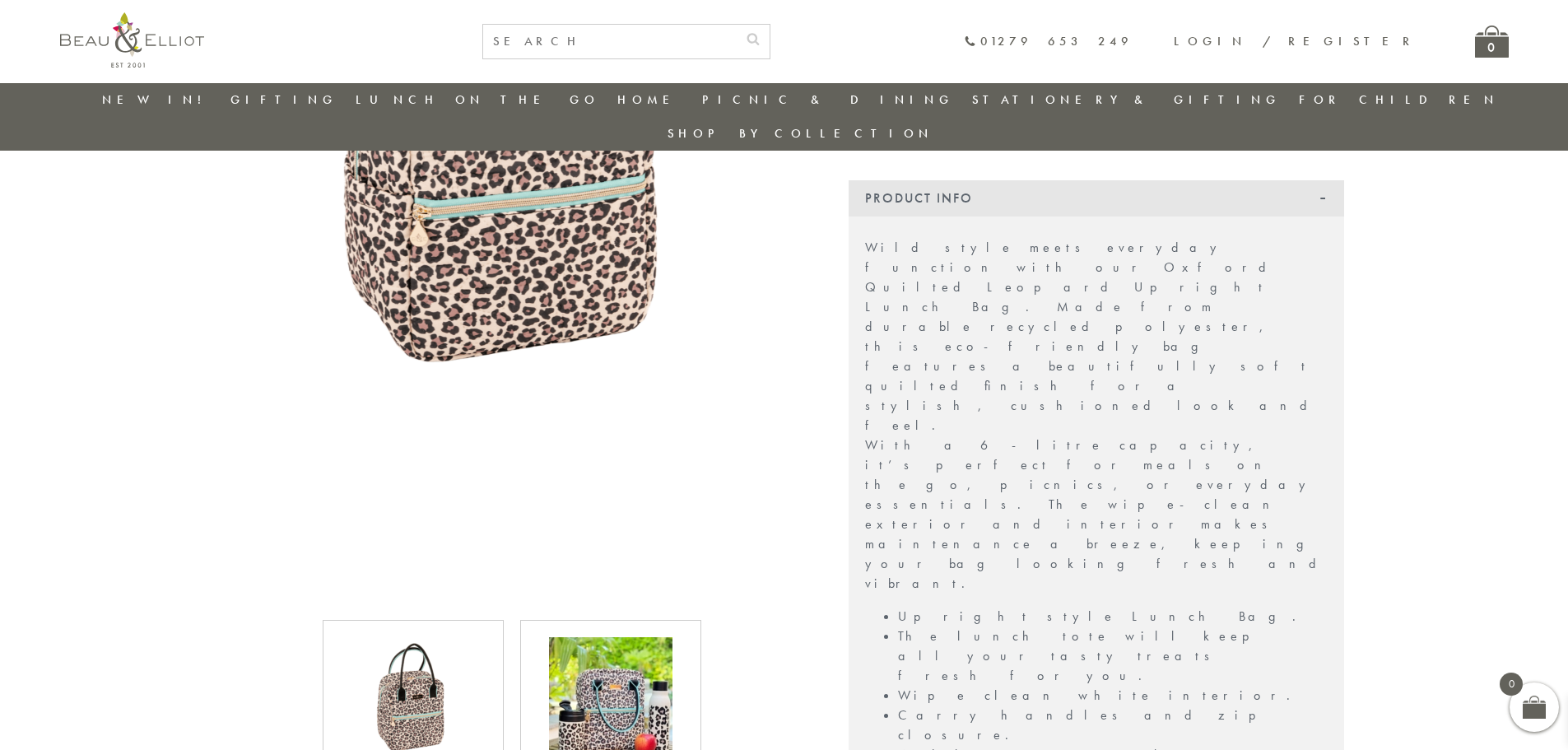
scroll to position [48, 0]
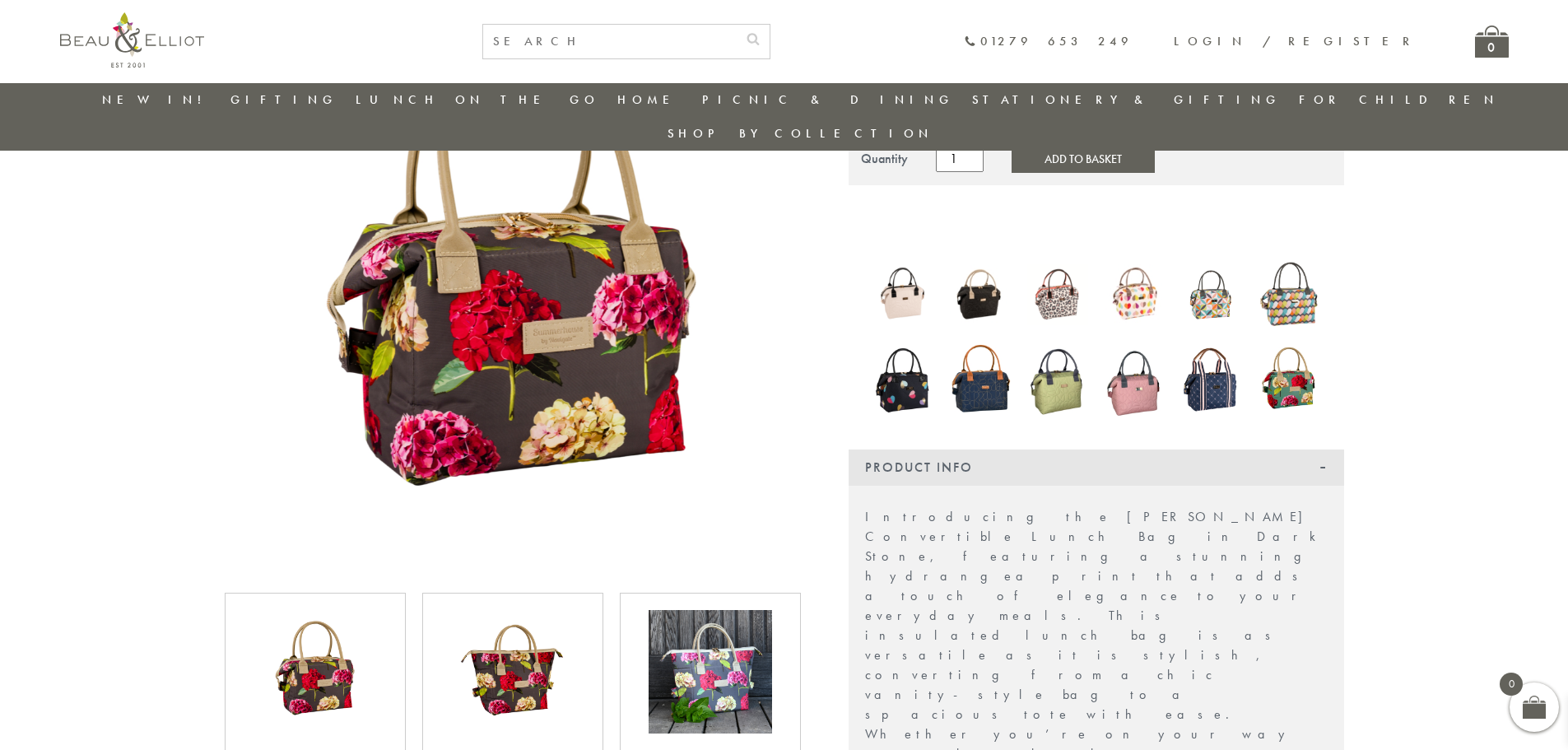
scroll to position [130, 0]
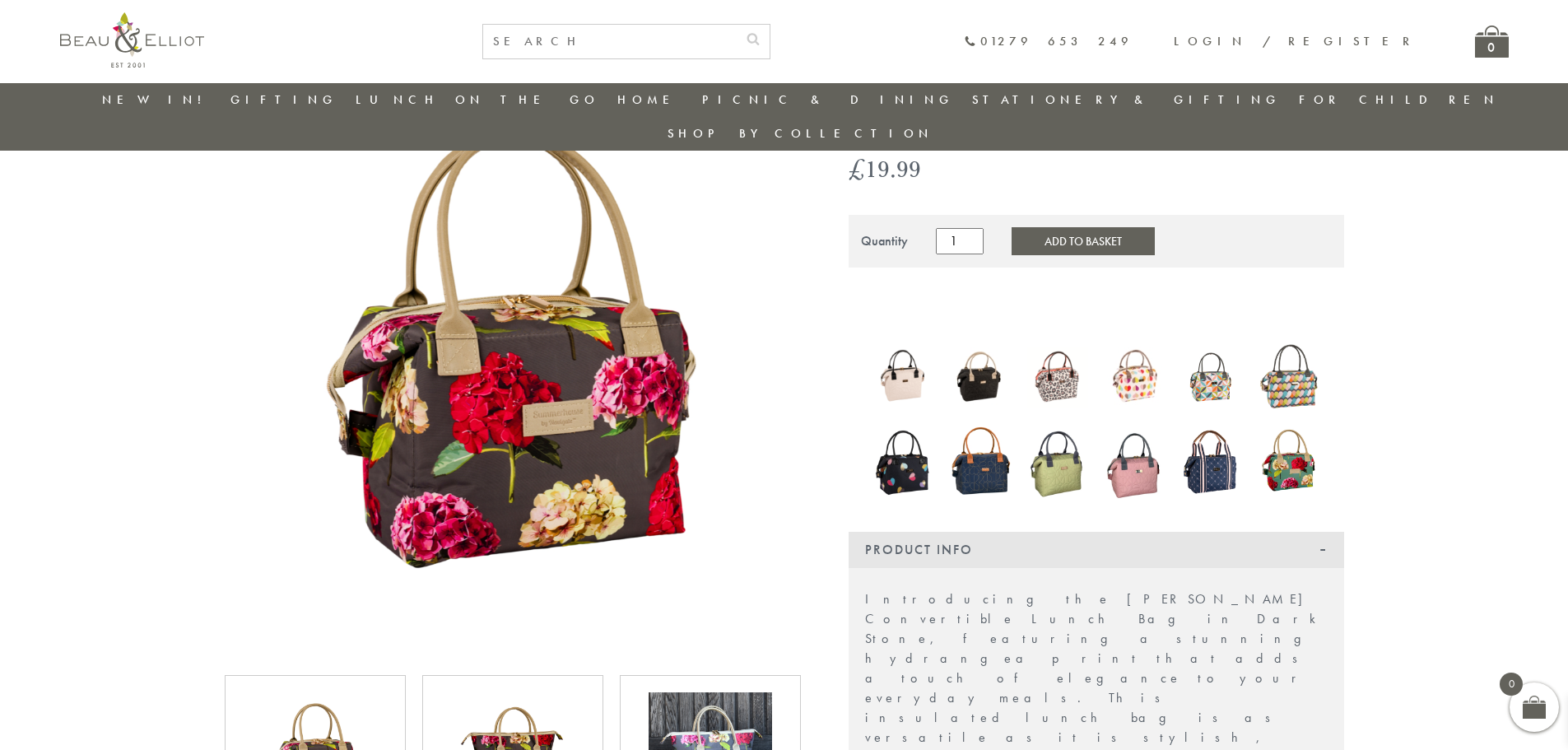
click at [578, 377] on img at bounding box center [512, 366] width 577 height 577
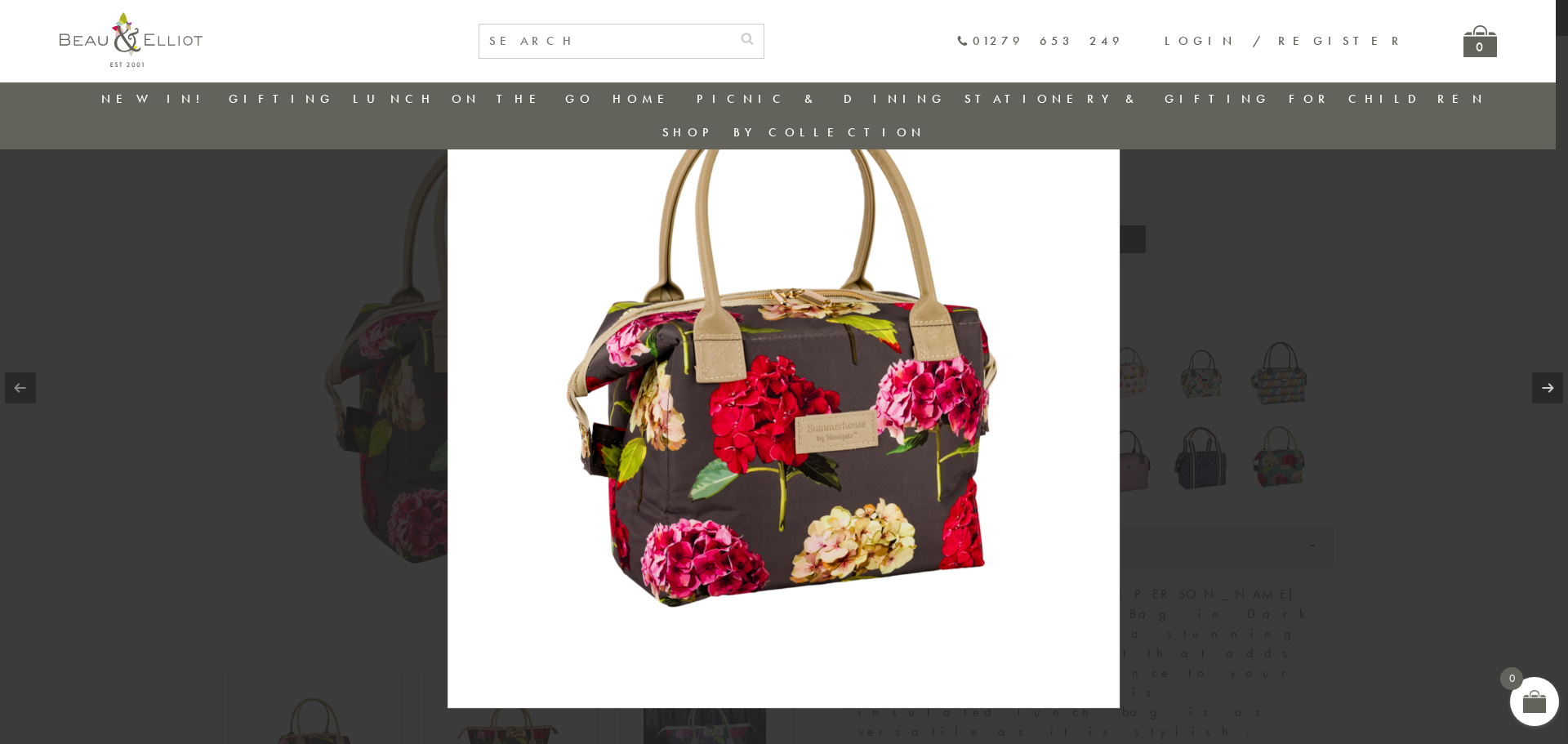
click at [853, 440] on img at bounding box center [783, 372] width 672 height 672
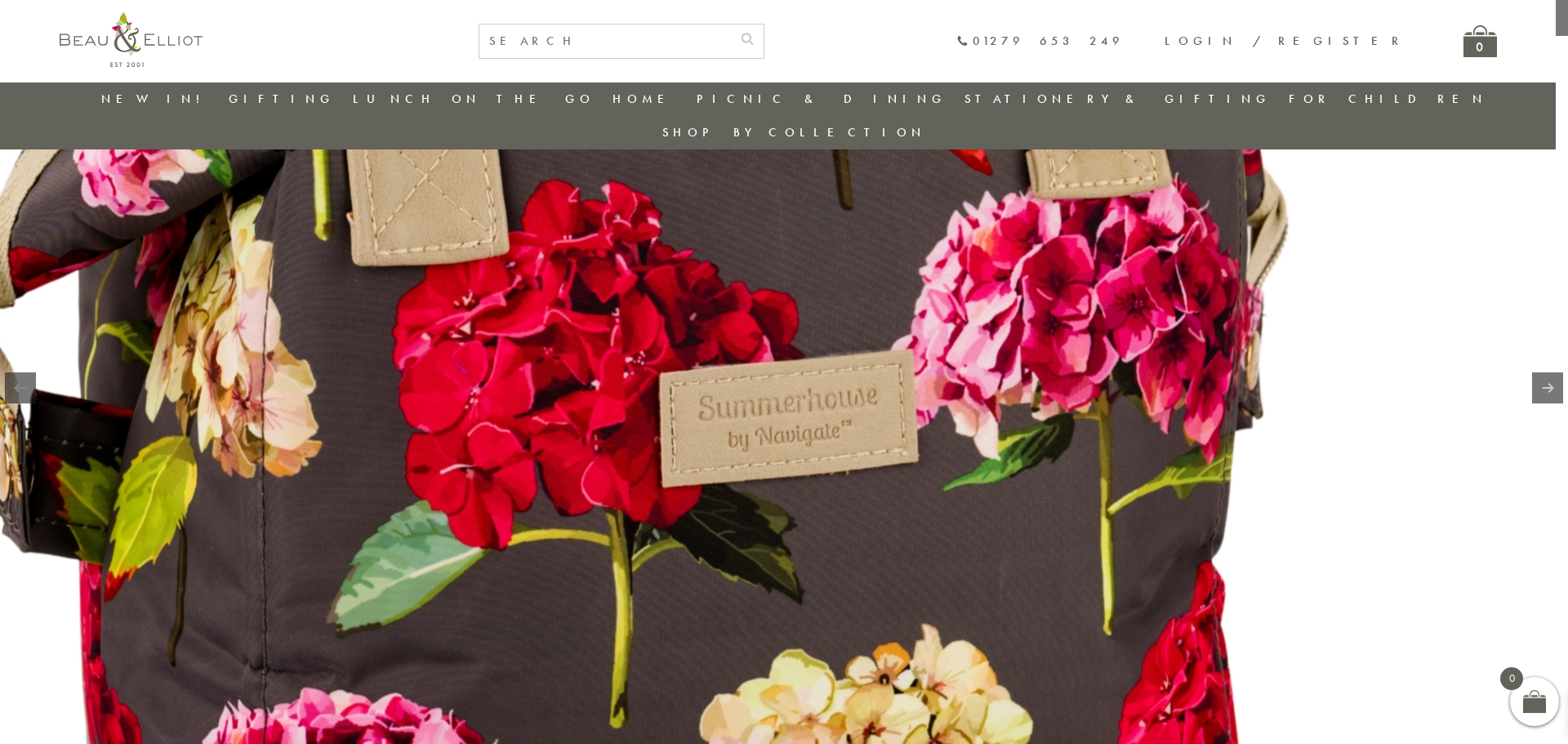
drag, startPoint x: 739, startPoint y: 315, endPoint x: 722, endPoint y: 283, distance: 36.2
click at [717, 277] on img at bounding box center [624, 232] width 2091 height 2091
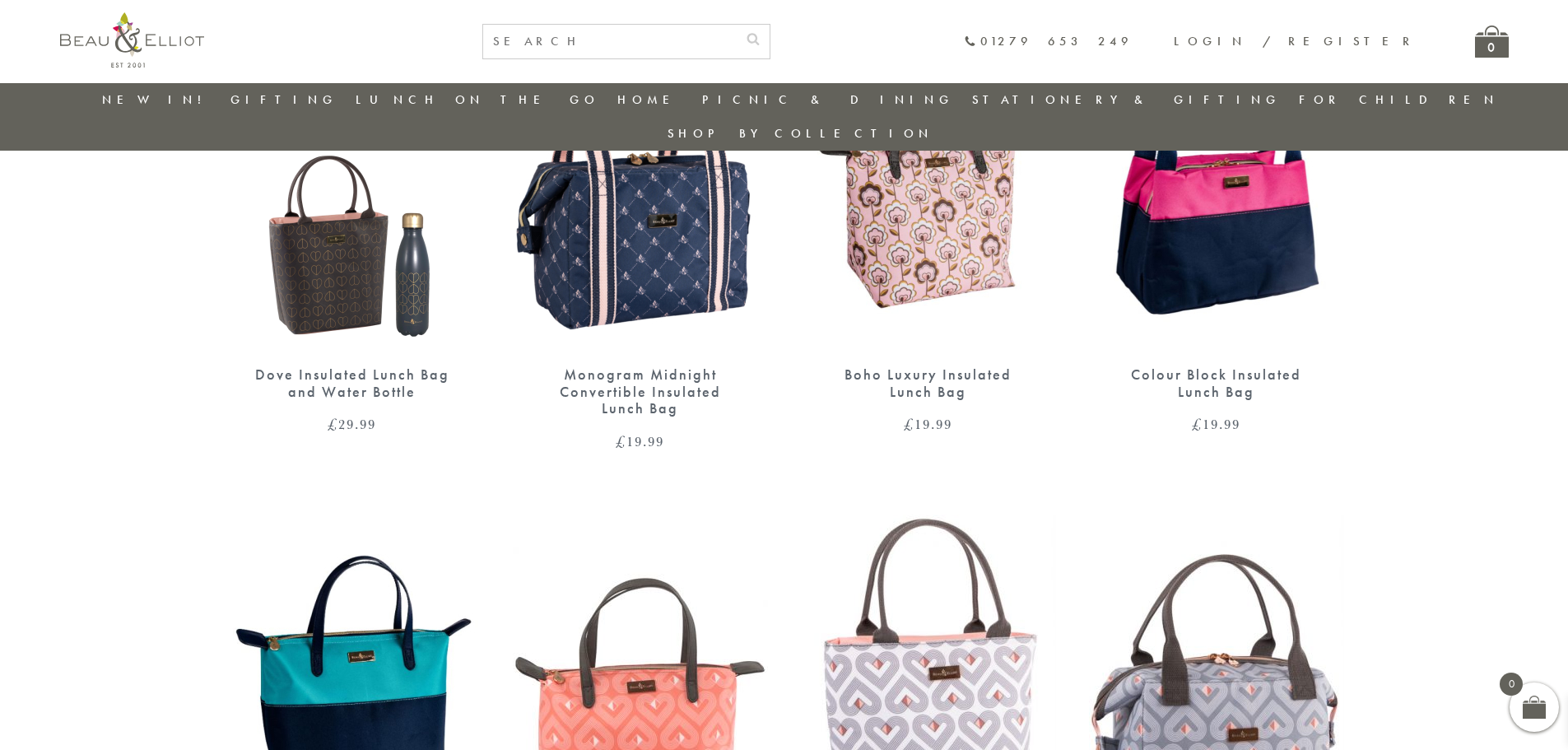
scroll to position [2188, 0]
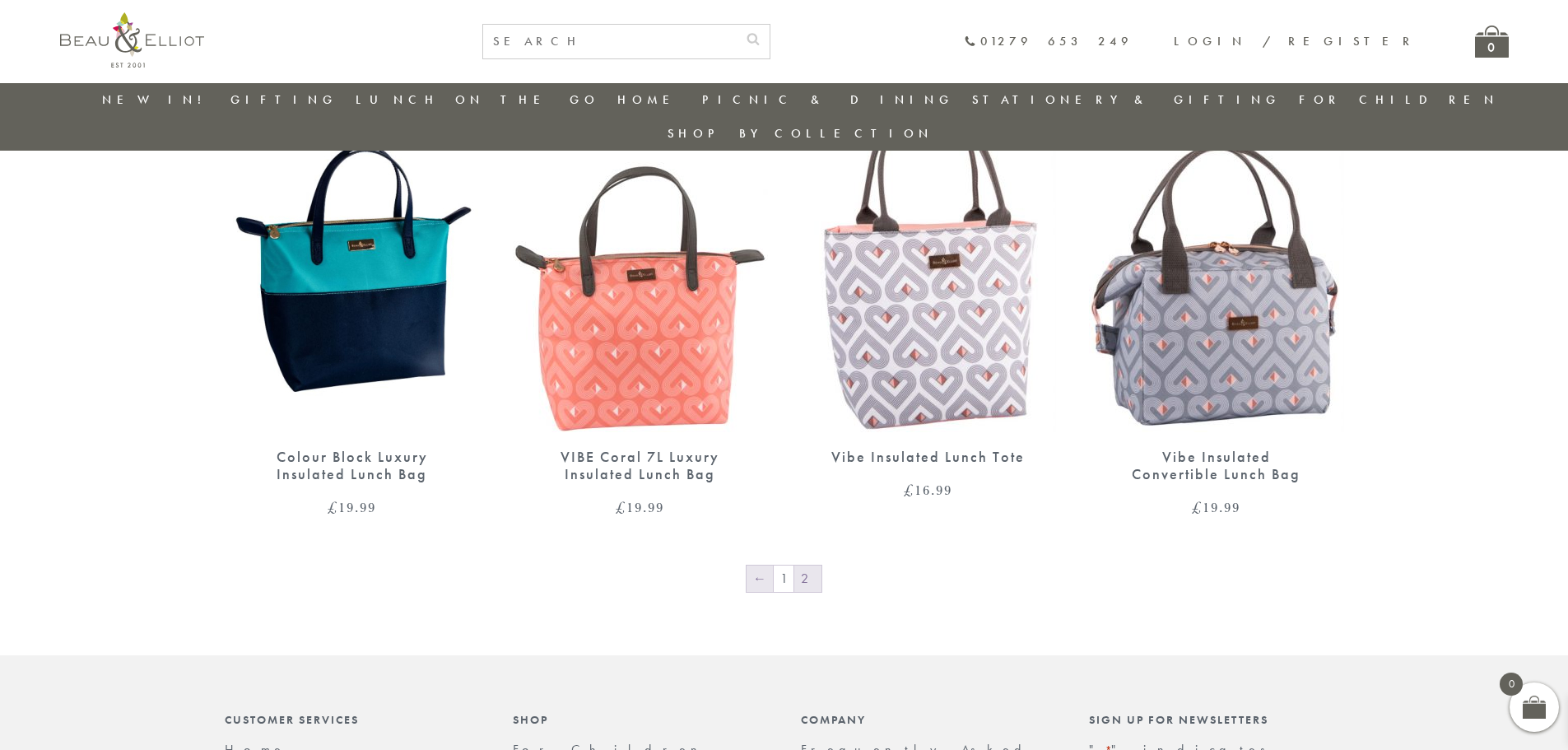
click at [768, 566] on link "←" at bounding box center [760, 579] width 26 height 26
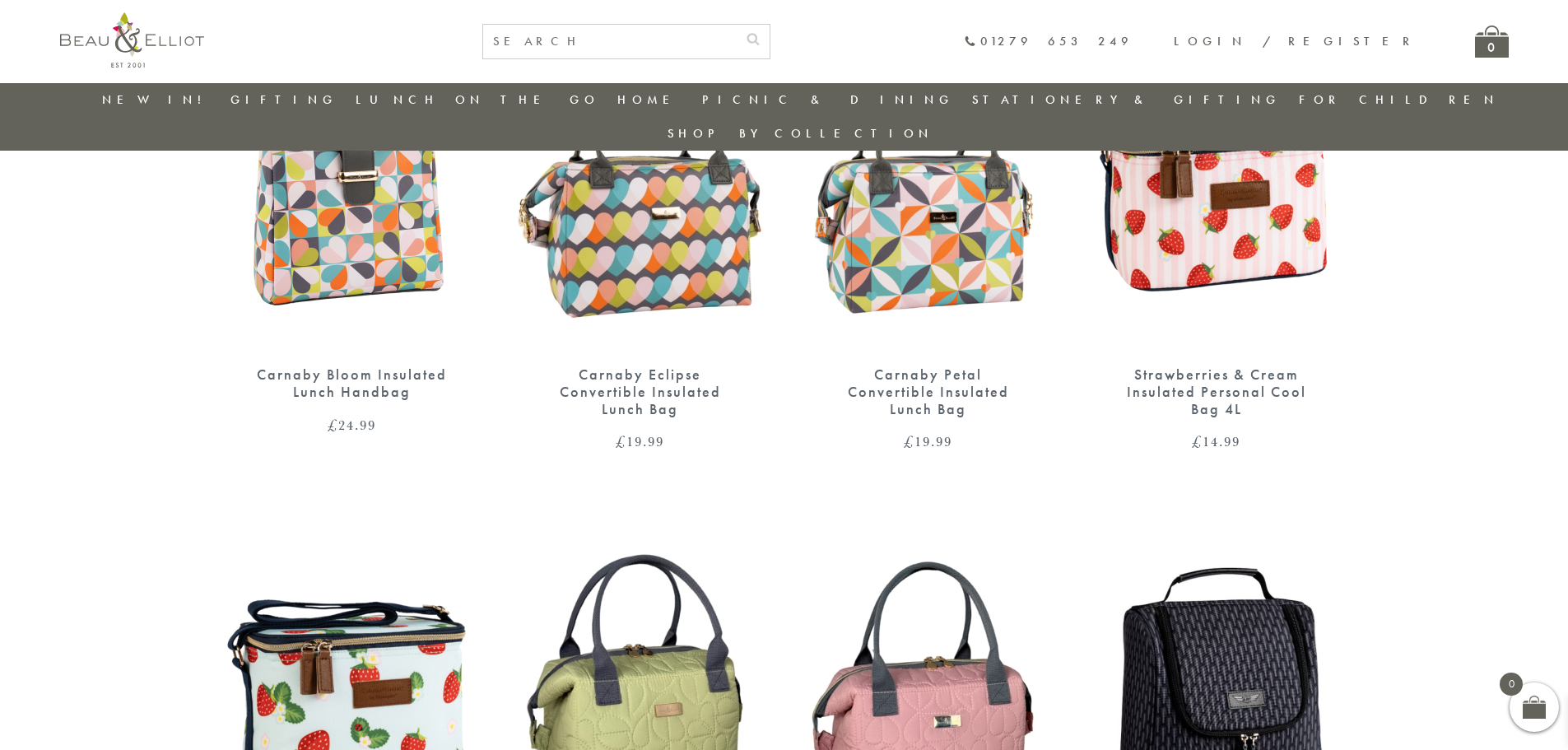
scroll to position [2353, 0]
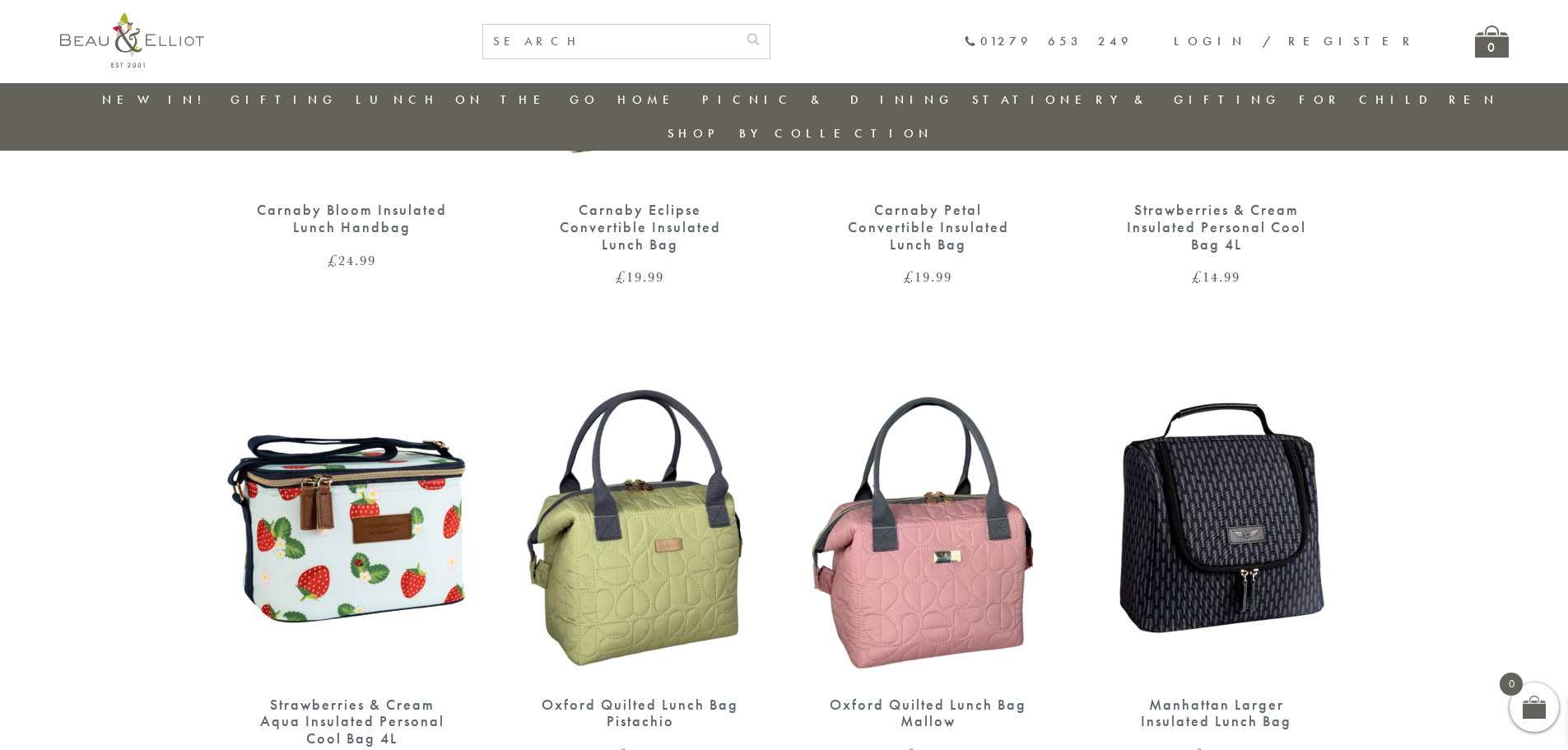
click at [1230, 511] on img at bounding box center [1216, 515] width 255 height 329
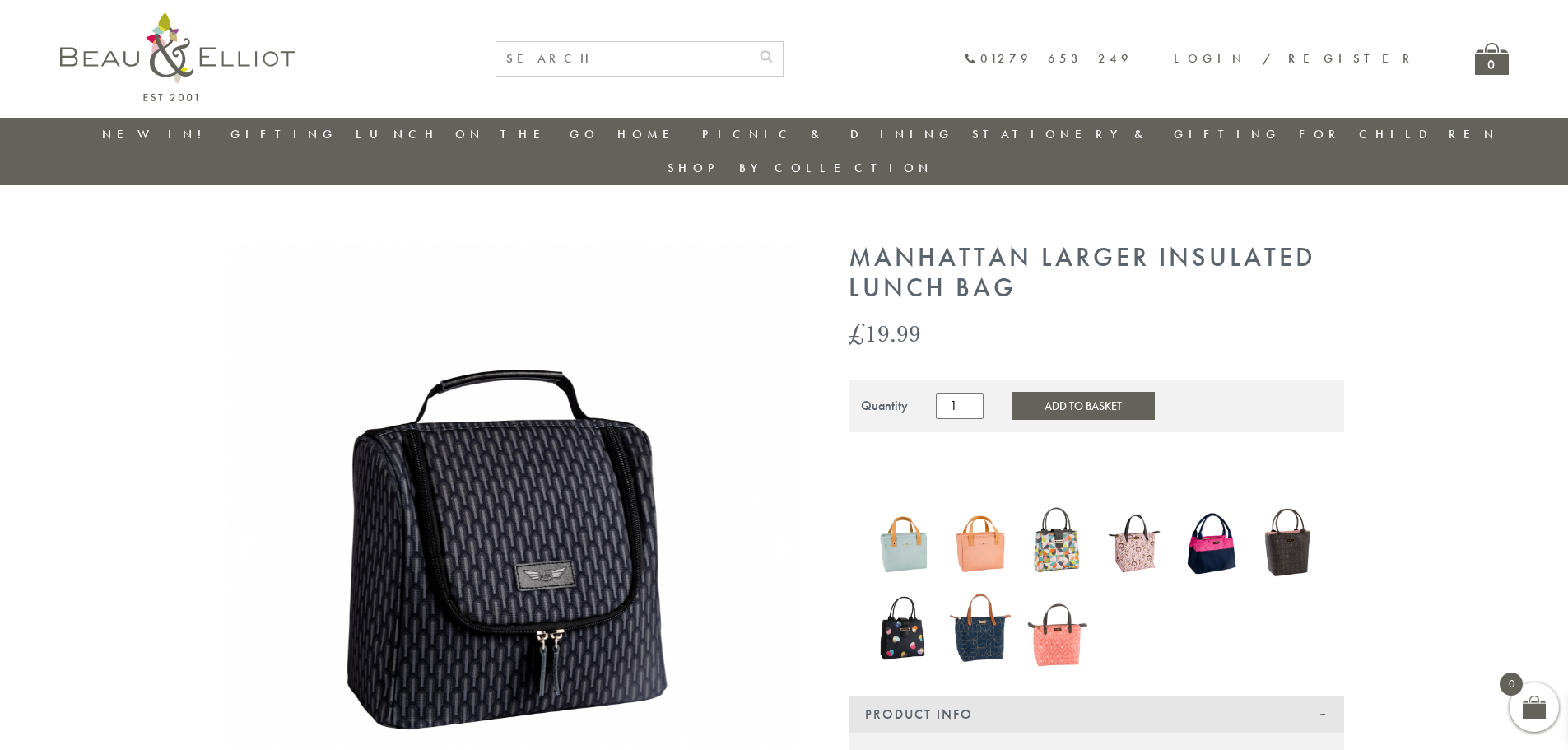
click at [551, 502] on img at bounding box center [512, 531] width 577 height 577
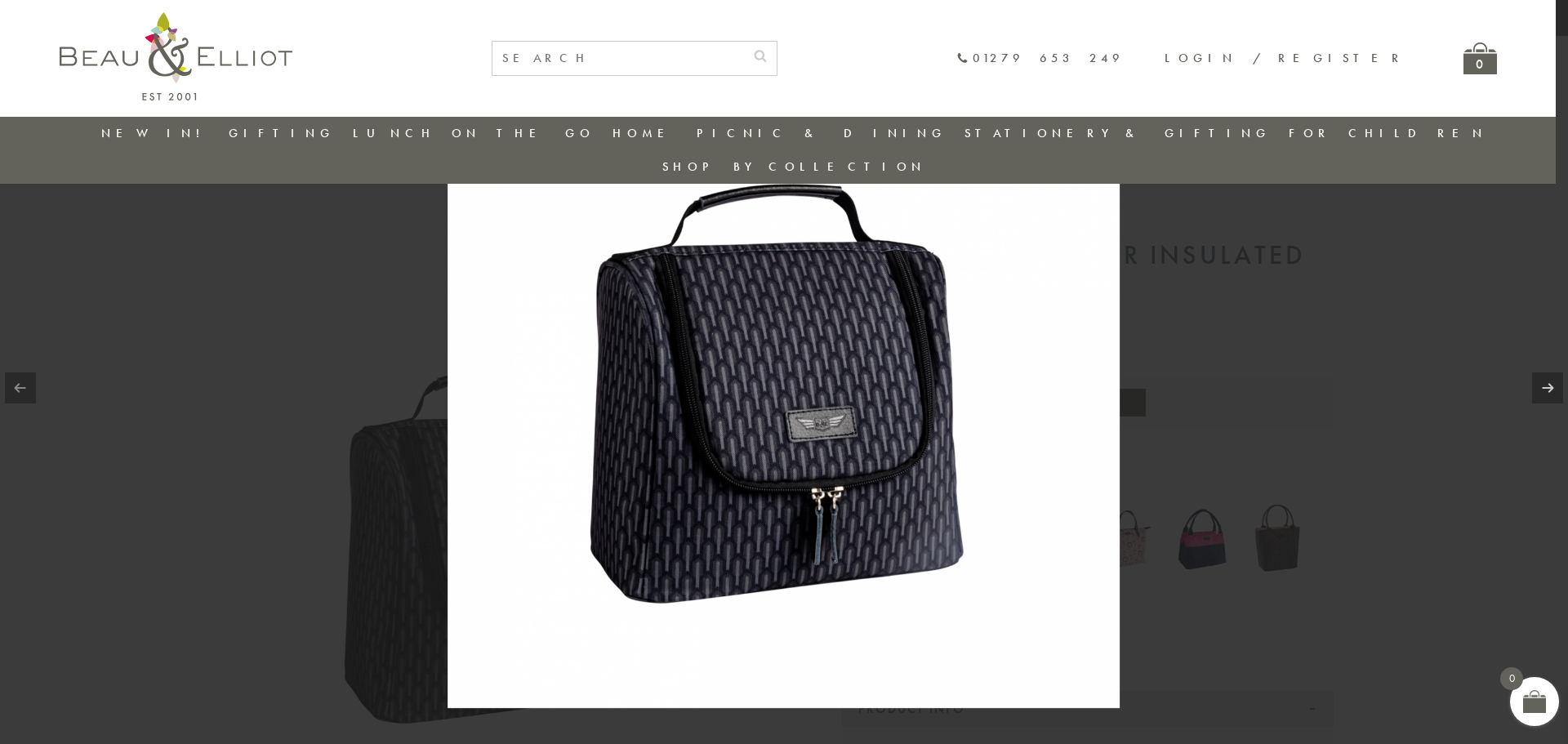
click at [759, 449] on img at bounding box center [783, 372] width 672 height 672
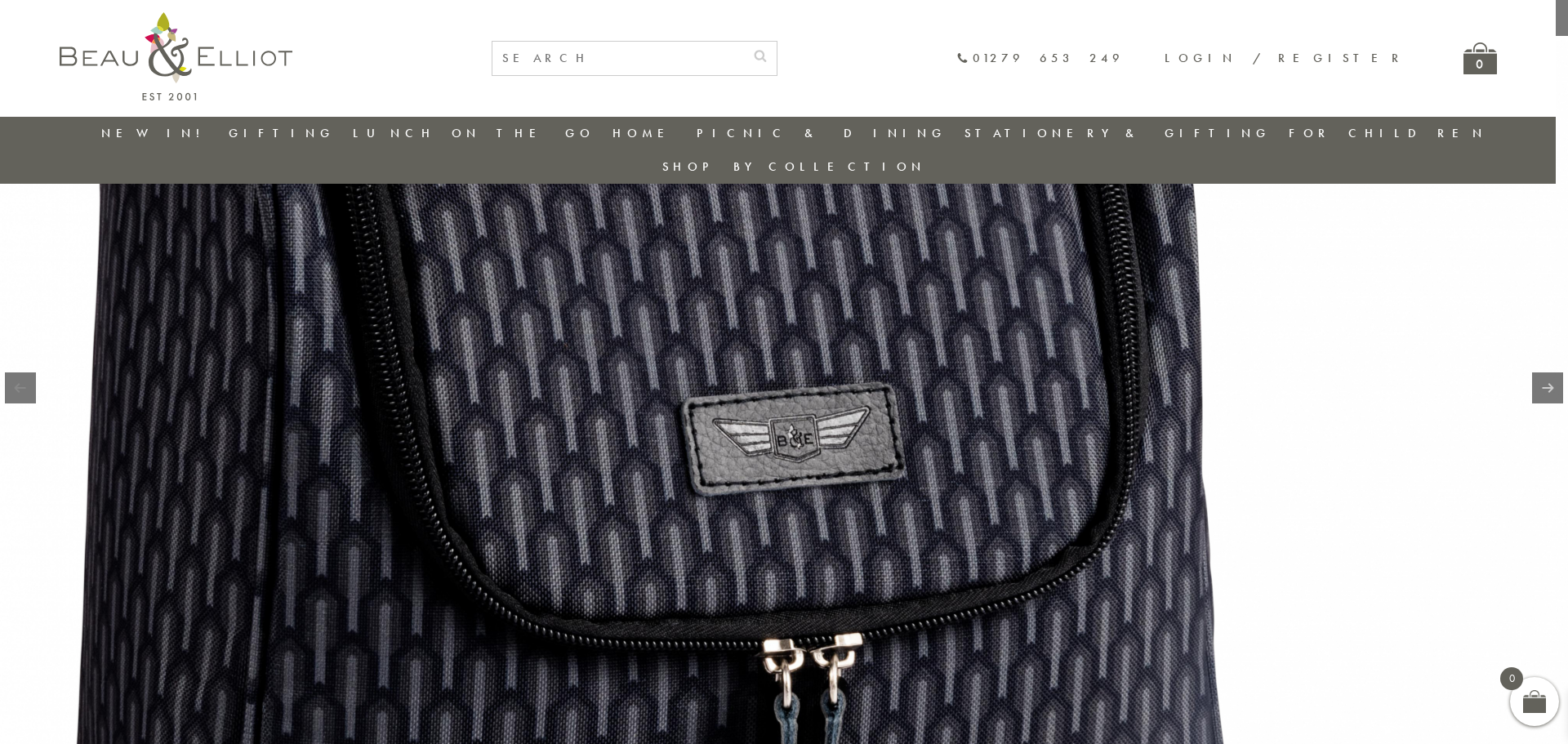
drag, startPoint x: 822, startPoint y: 322, endPoint x: 845, endPoint y: 247, distance: 78.4
click at [593, 280] on img at bounding box center [676, 277] width 2091 height 2091
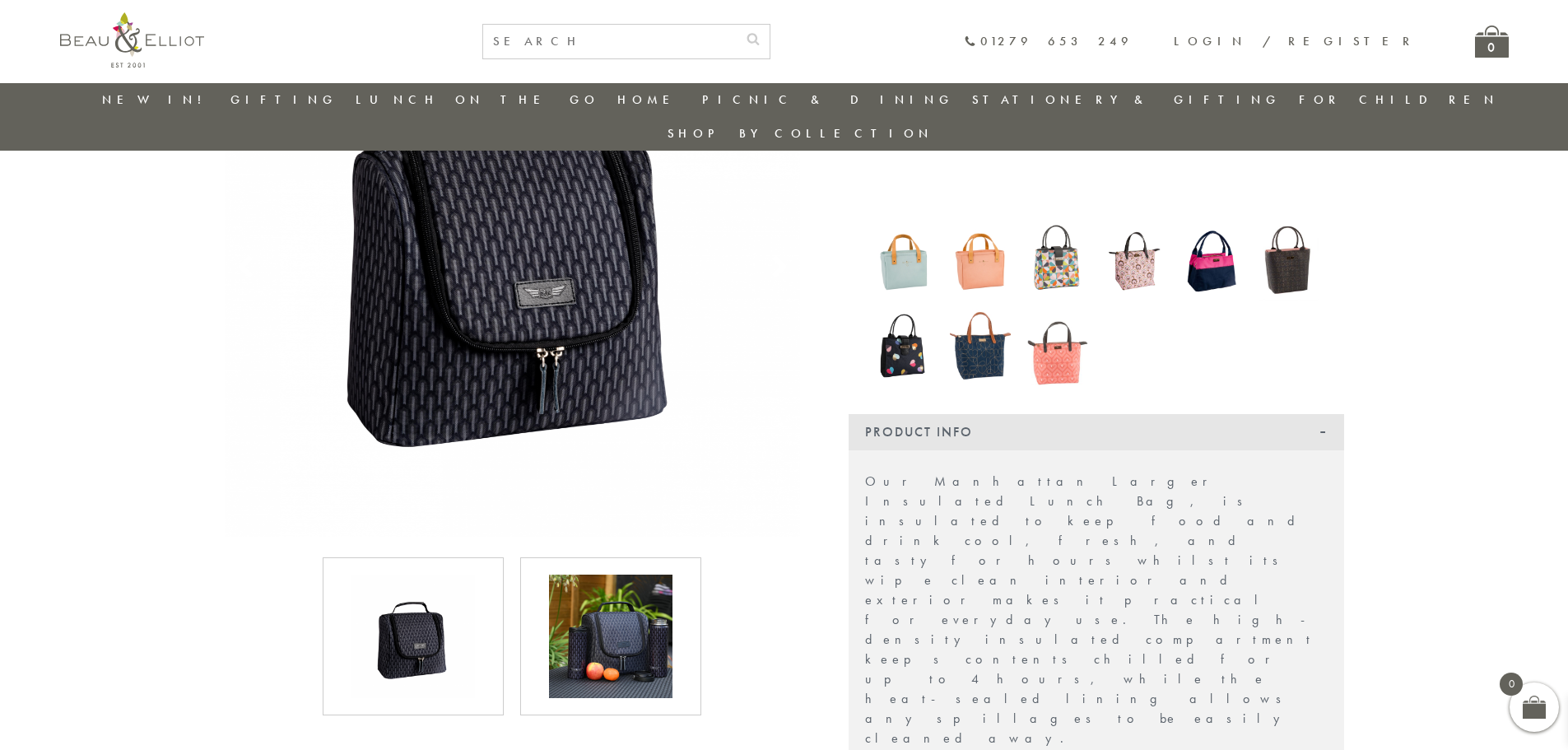
scroll to position [166, 0]
